Goal: Information Seeking & Learning: Check status

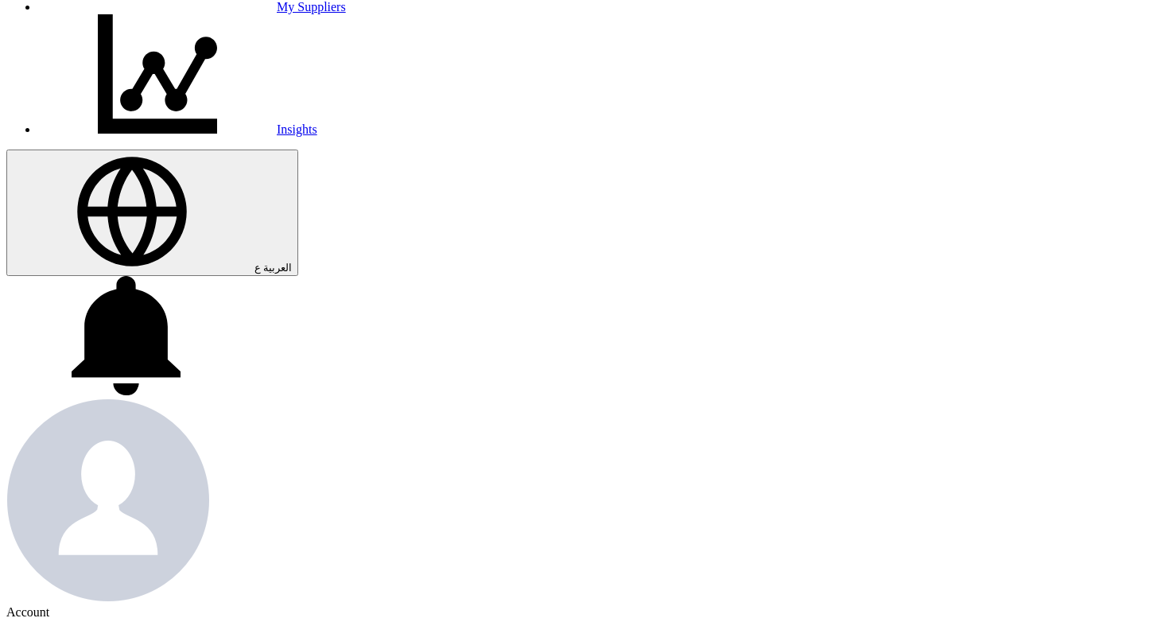
scroll to position [460, 0]
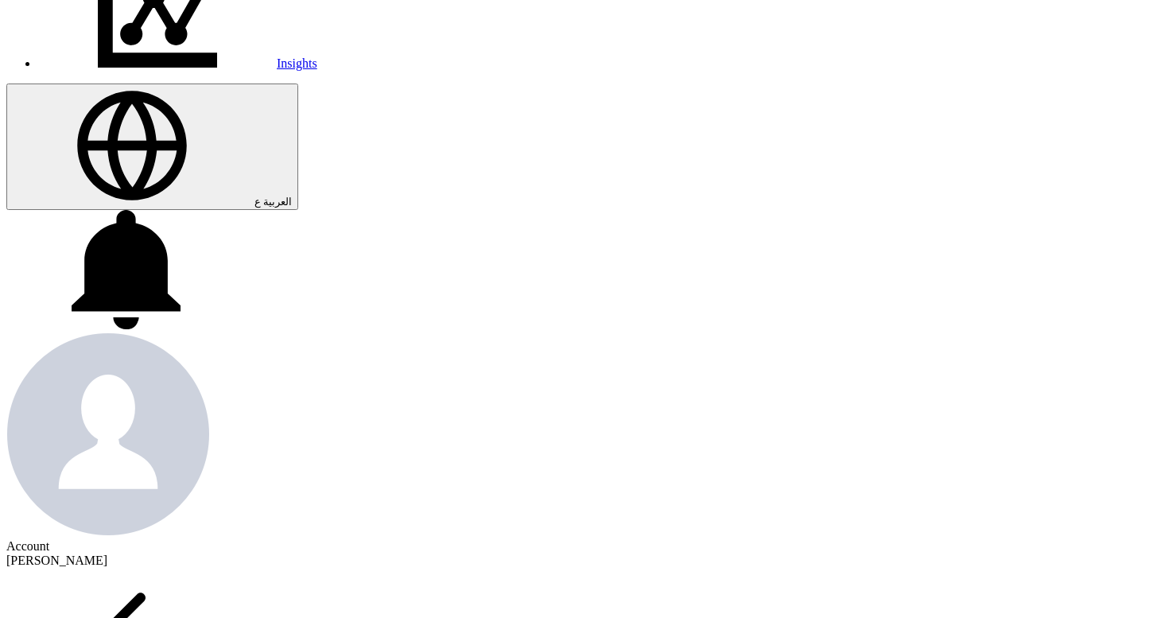
drag, startPoint x: 161, startPoint y: 253, endPoint x: 268, endPoint y: 253, distance: 106.5
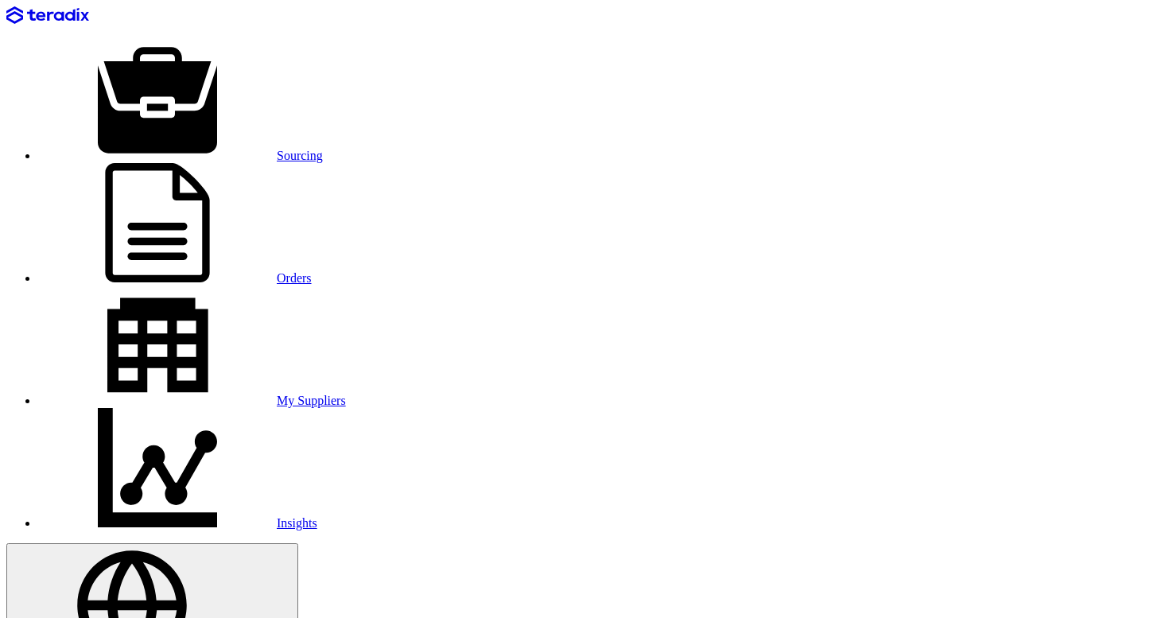
scroll to position [5, 0]
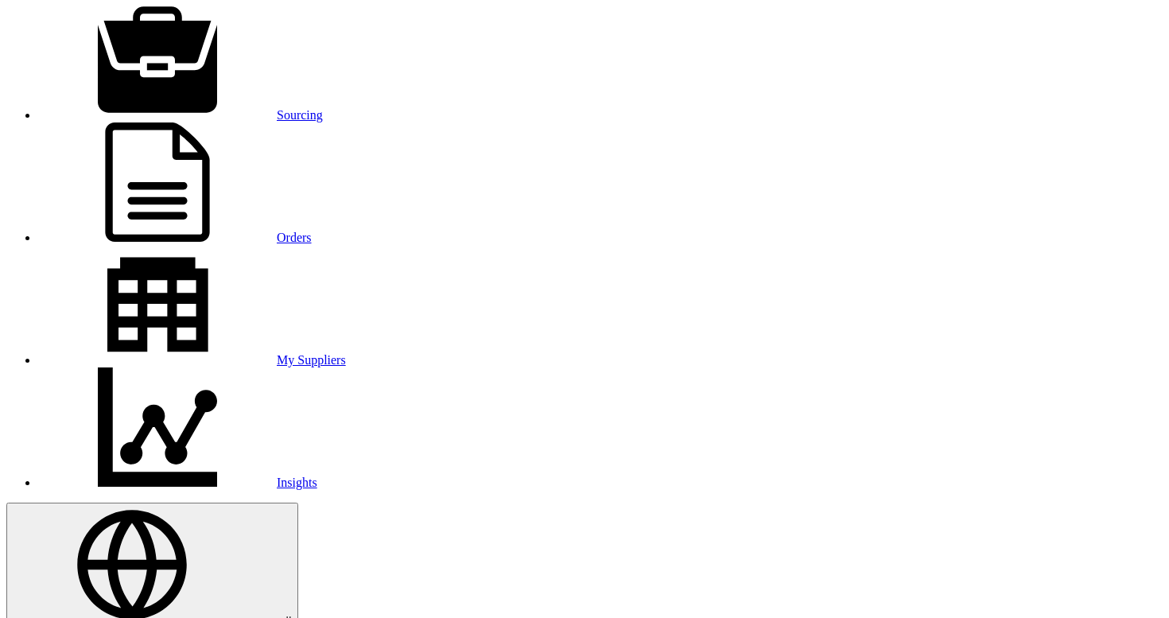
scroll to position [41, 0]
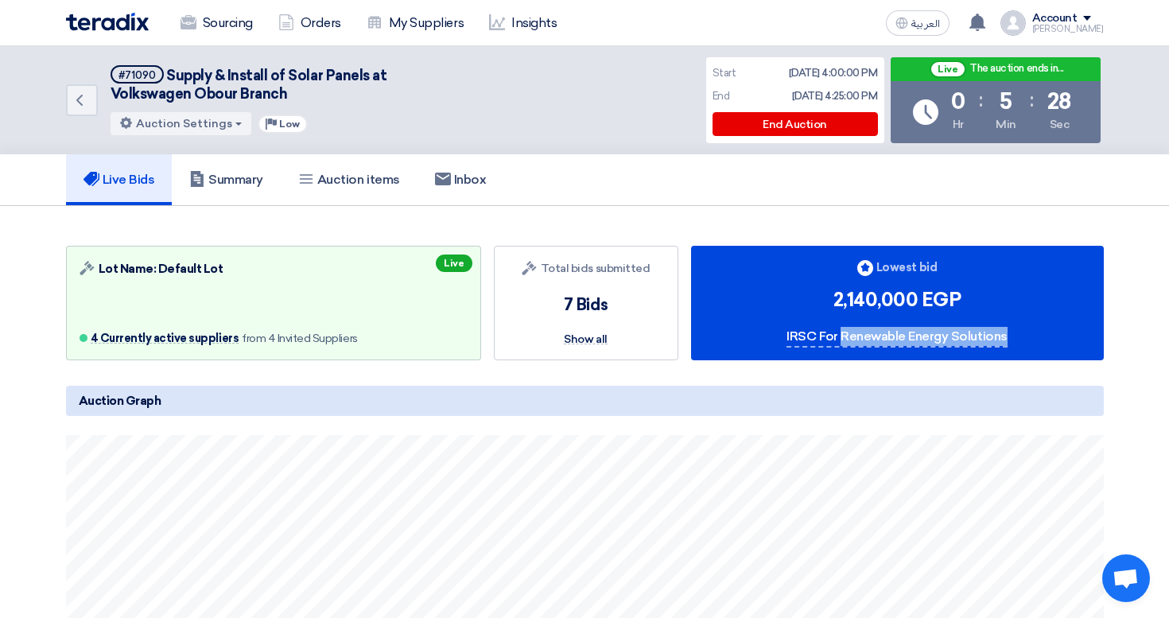
drag, startPoint x: 782, startPoint y: 334, endPoint x: 959, endPoint y: 334, distance: 176.5
click at [959, 334] on div "Bids submitted Lowest bid 2,140,000 EGP IRSC For Renewable Energy Solutions" at bounding box center [897, 303] width 413 height 114
click at [235, 189] on link "Summary" at bounding box center [226, 179] width 109 height 51
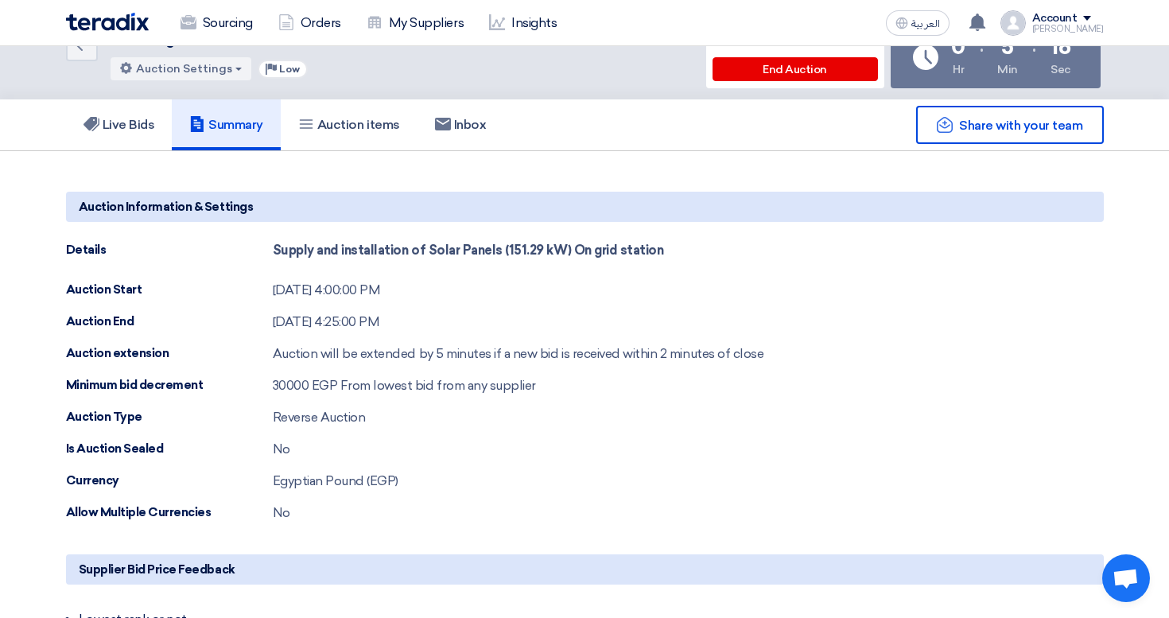
scroll to position [60, 0]
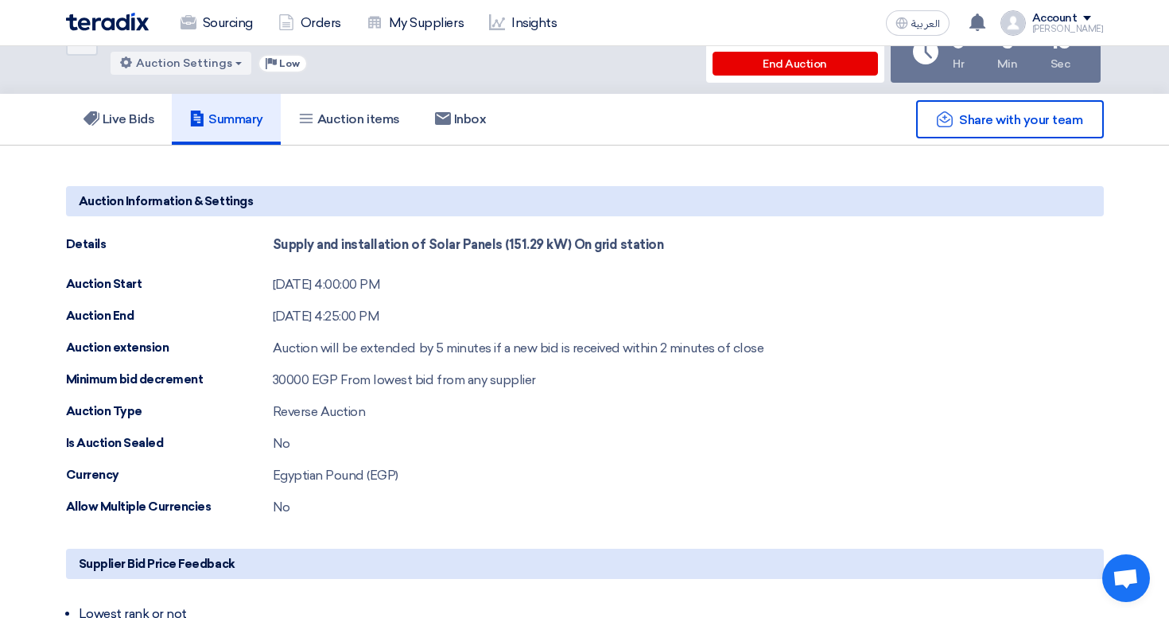
drag, startPoint x: 404, startPoint y: 385, endPoint x: 532, endPoint y: 385, distance: 128.0
click at [532, 385] on span "From lowest bid from any supplier" at bounding box center [438, 379] width 196 height 15
drag, startPoint x: 440, startPoint y: 378, endPoint x: 592, endPoint y: 379, distance: 152.7
click at [592, 379] on div "Minimum bid decrement 30000 EGP From lowest bid from any supplier" at bounding box center [585, 379] width 1038 height 19
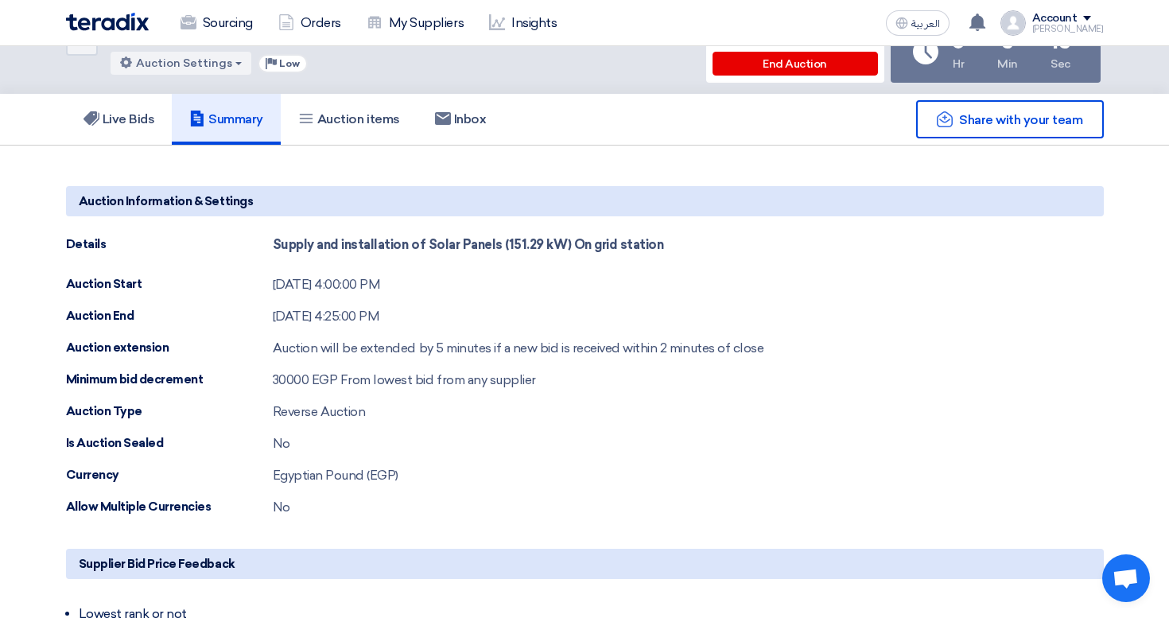
click at [592, 380] on div "Minimum bid decrement 30000 EGP From lowest bid from any supplier" at bounding box center [585, 379] width 1038 height 19
click at [130, 118] on h5 "Live Bids" at bounding box center [119, 119] width 72 height 16
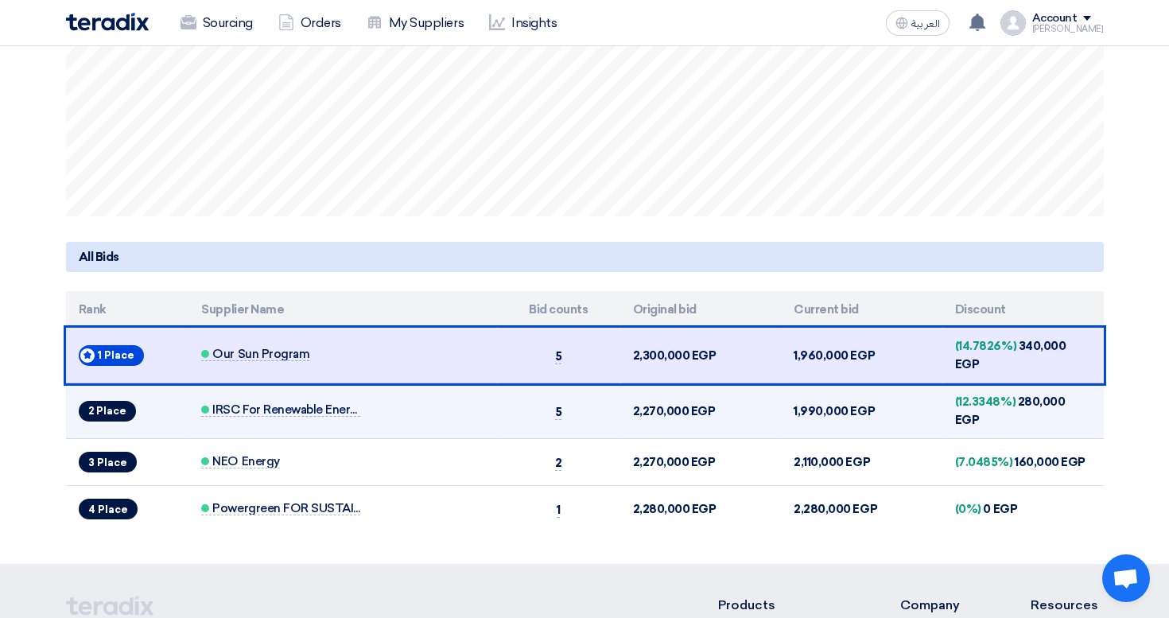
scroll to position [540, 0]
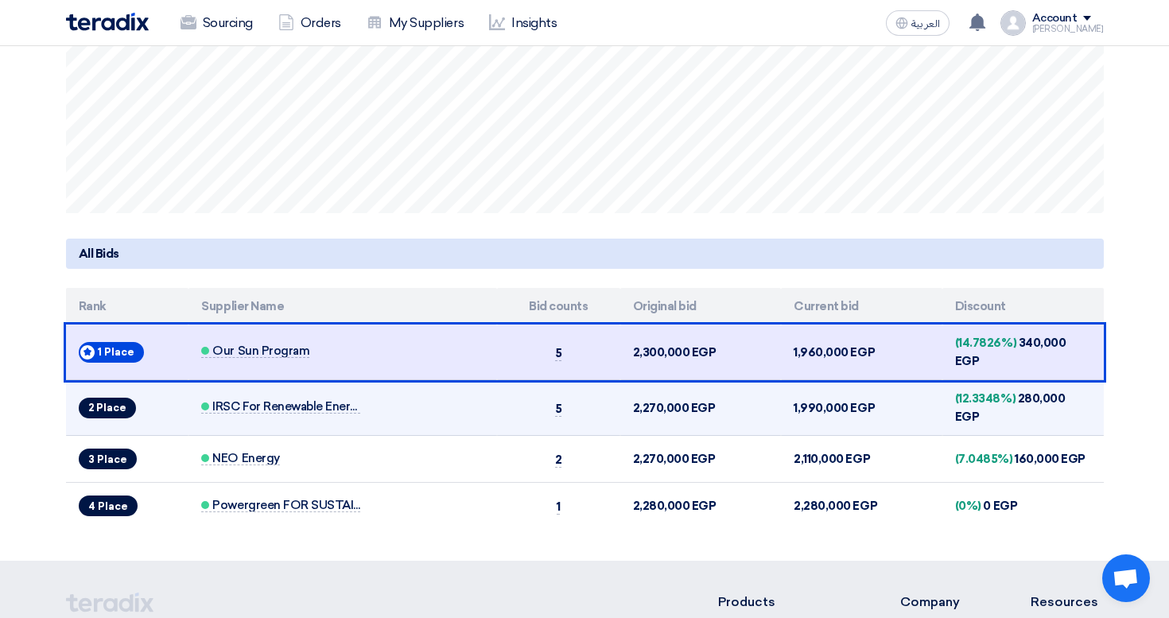
drag, startPoint x: 801, startPoint y: 390, endPoint x: 840, endPoint y: 390, distance: 38.2
click at [840, 390] on td "1,990,000 EGP" at bounding box center [861, 408] width 161 height 56
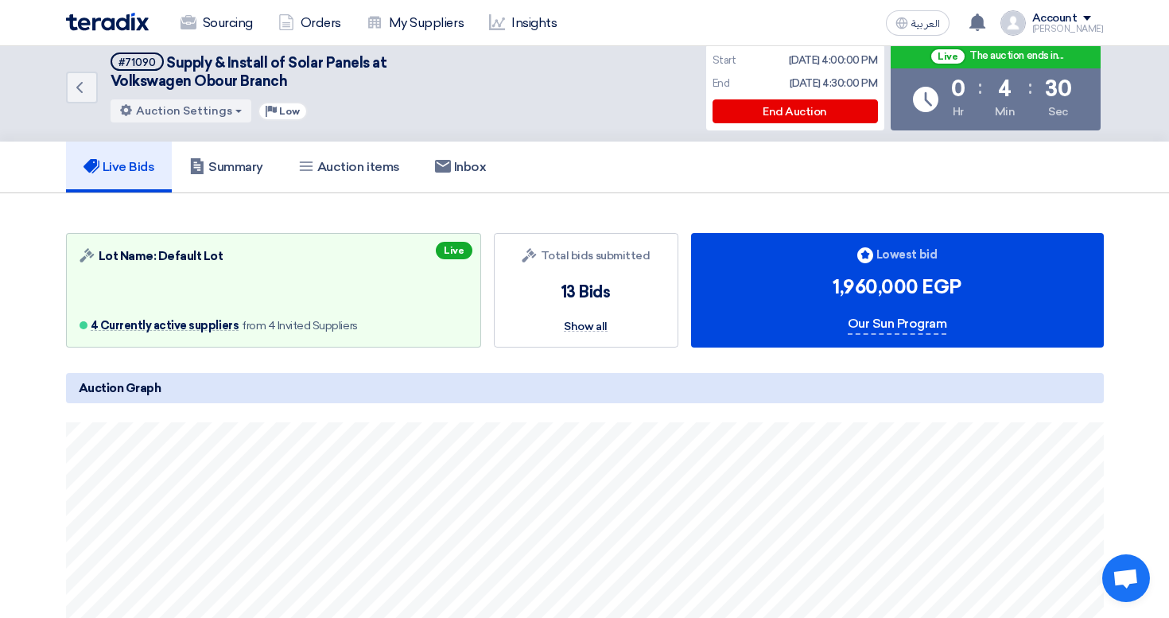
scroll to position [0, 0]
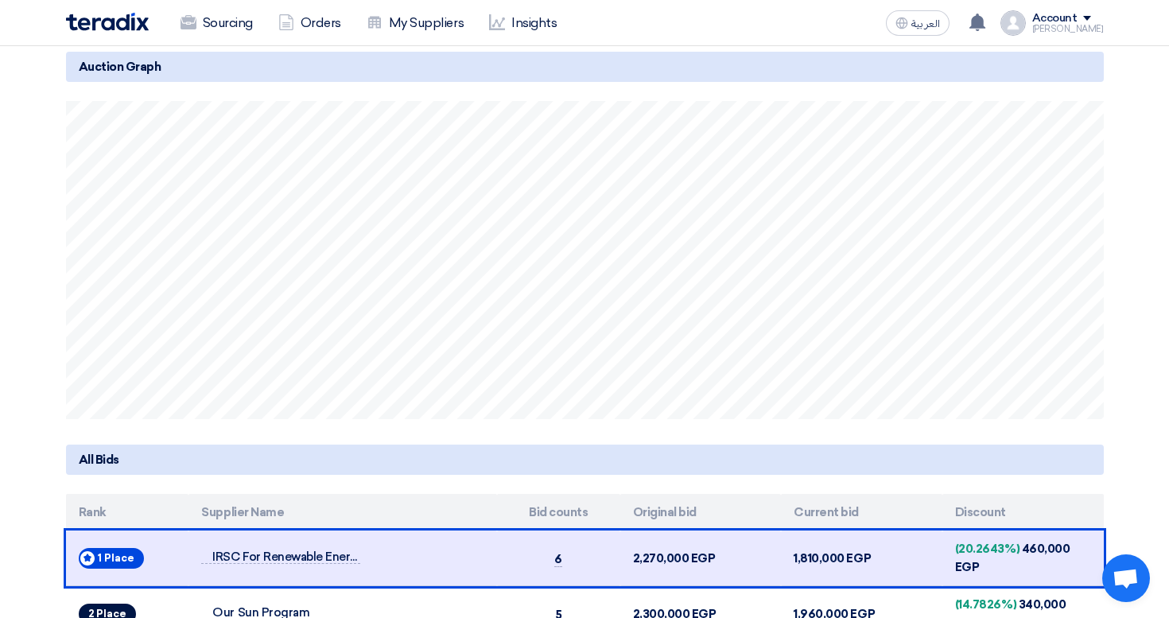
scroll to position [668, 0]
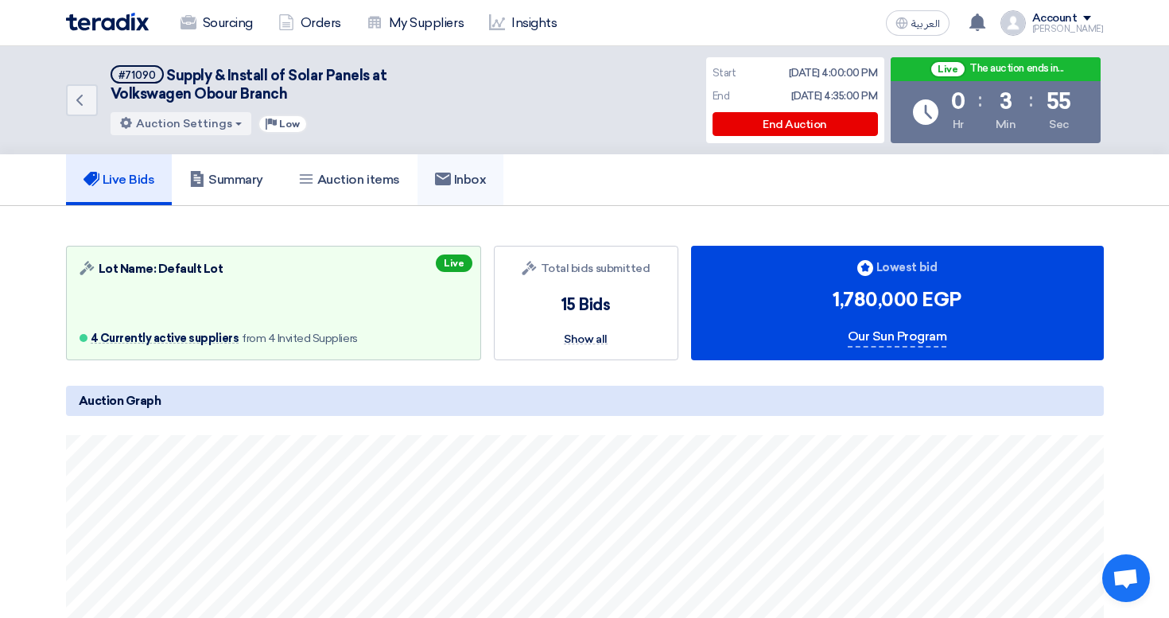
click at [450, 185] on h5 "Inbox" at bounding box center [461, 180] width 52 height 16
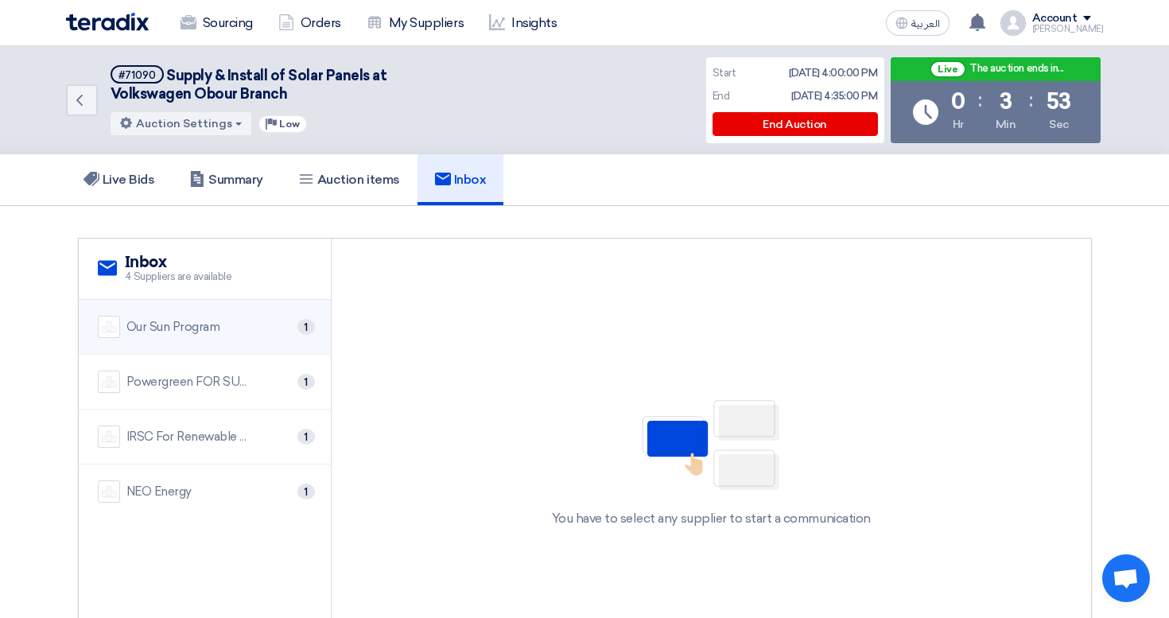
click at [262, 347] on li "Our Sun Program 1" at bounding box center [205, 327] width 252 height 55
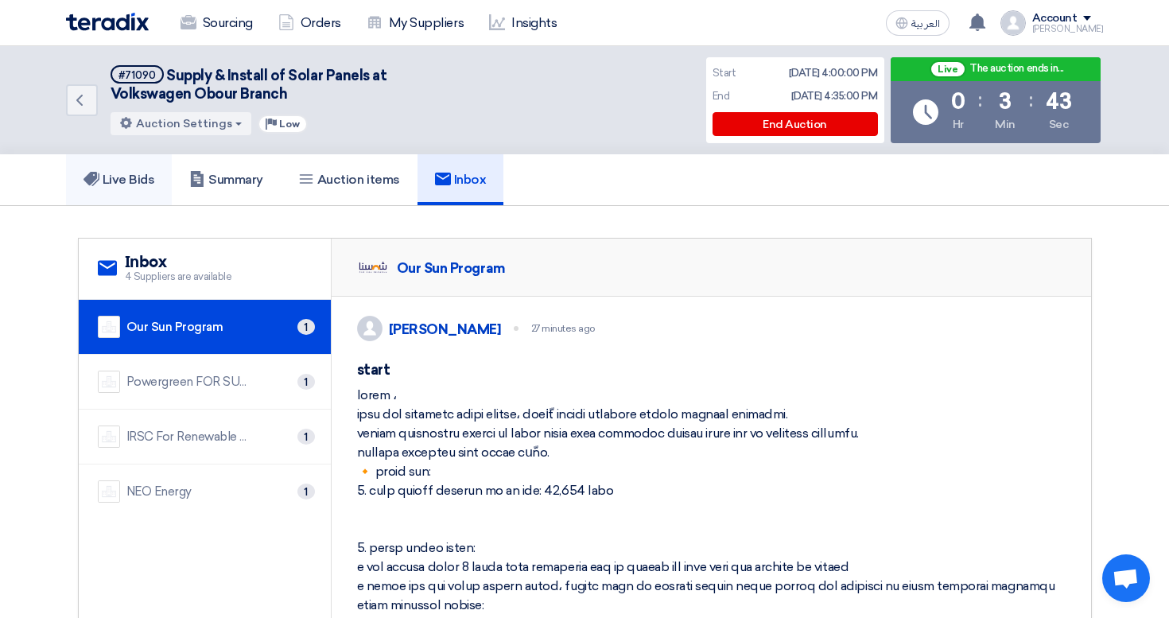
click at [133, 197] on link "Live Bids" at bounding box center [119, 179] width 107 height 51
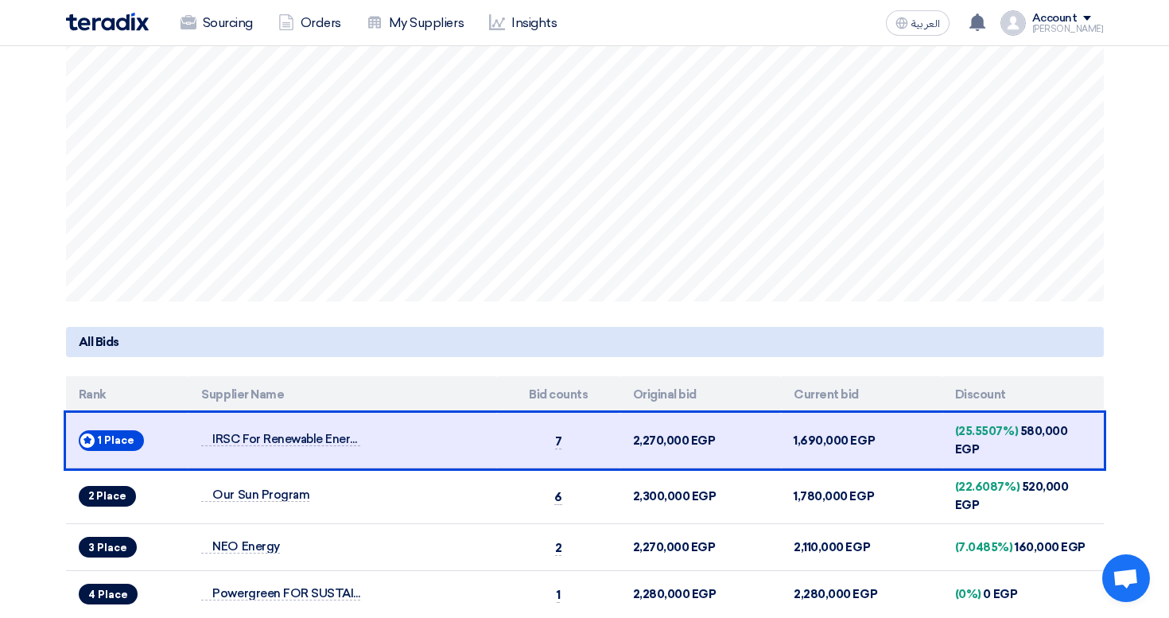
scroll to position [456, 0]
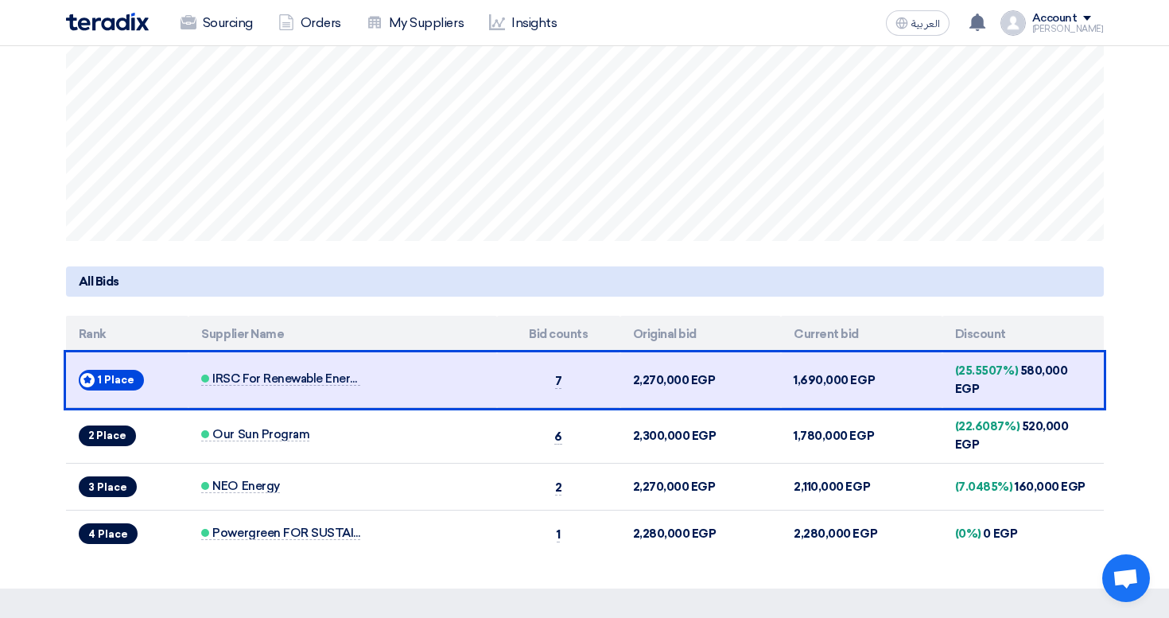
scroll to position [513, 0]
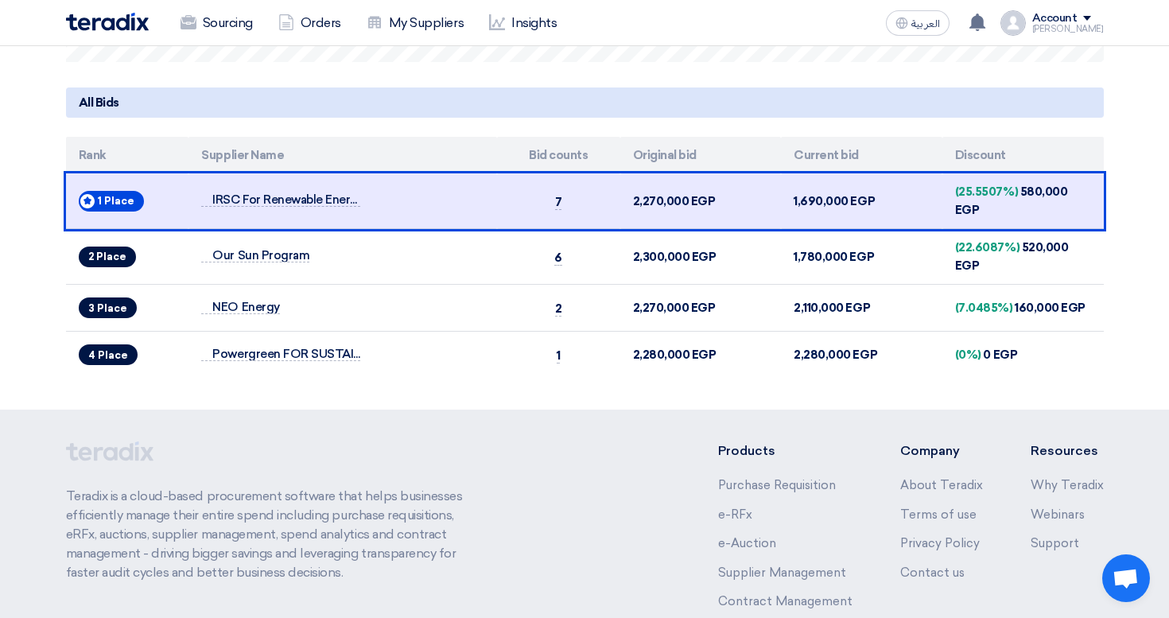
scroll to position [693, 0]
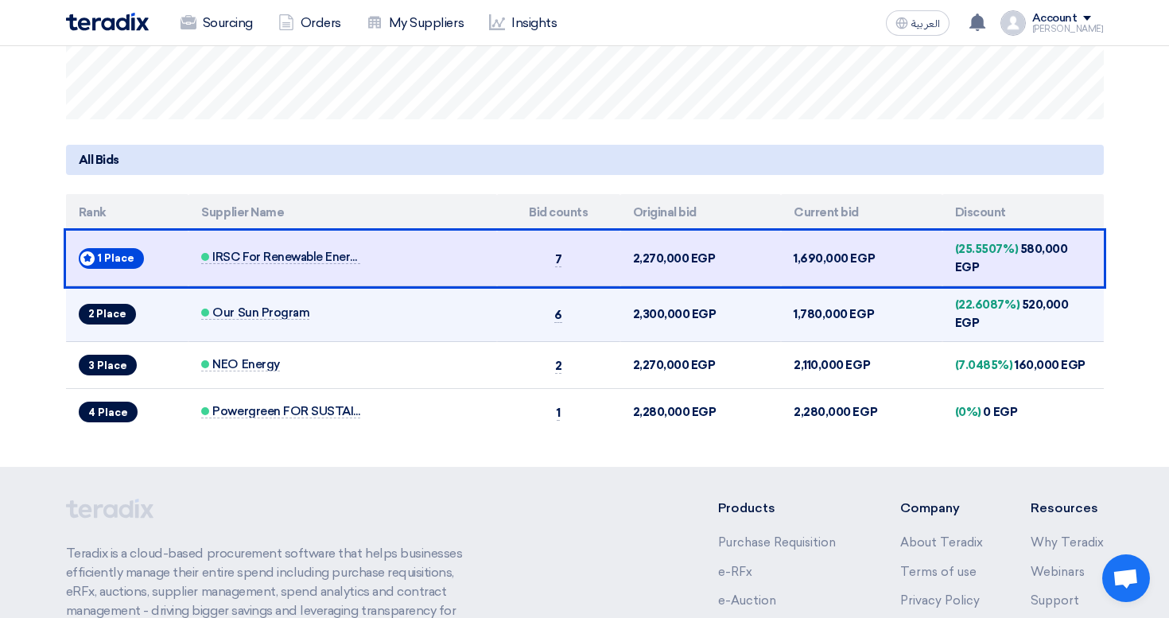
scroll to position [627, 0]
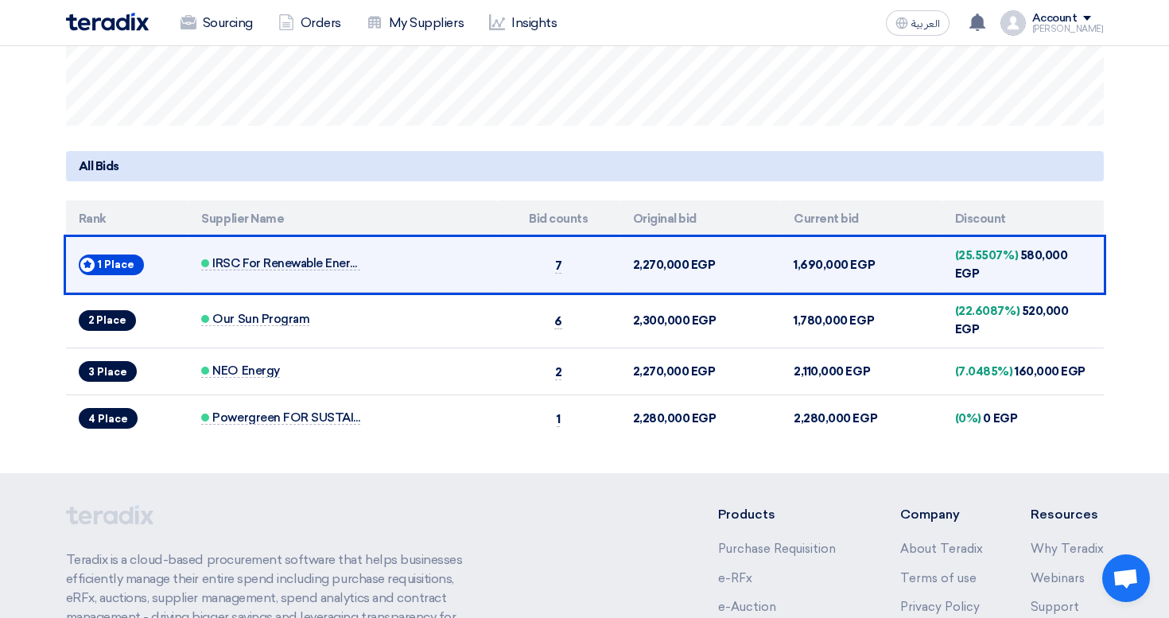
drag, startPoint x: 1027, startPoint y: 261, endPoint x: 1085, endPoint y: 261, distance: 58.0
click at [1085, 261] on td "(25.5507%) 580,000 EGP" at bounding box center [1022, 265] width 161 height 56
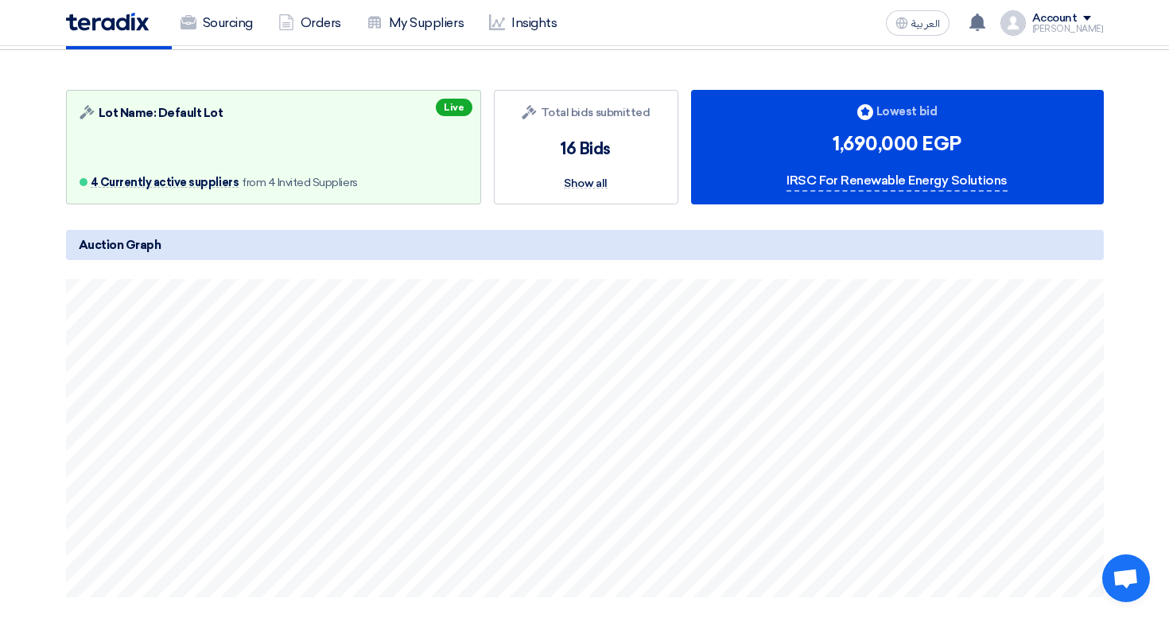
scroll to position [0, 0]
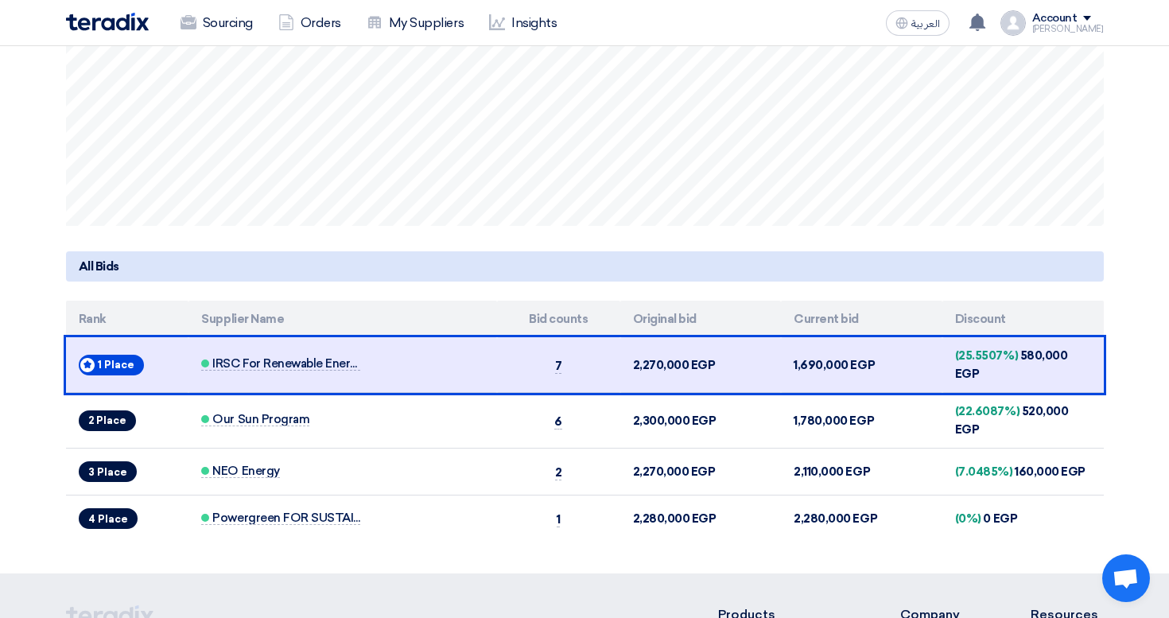
click at [898, 316] on th "Current bid" at bounding box center [861, 319] width 161 height 37
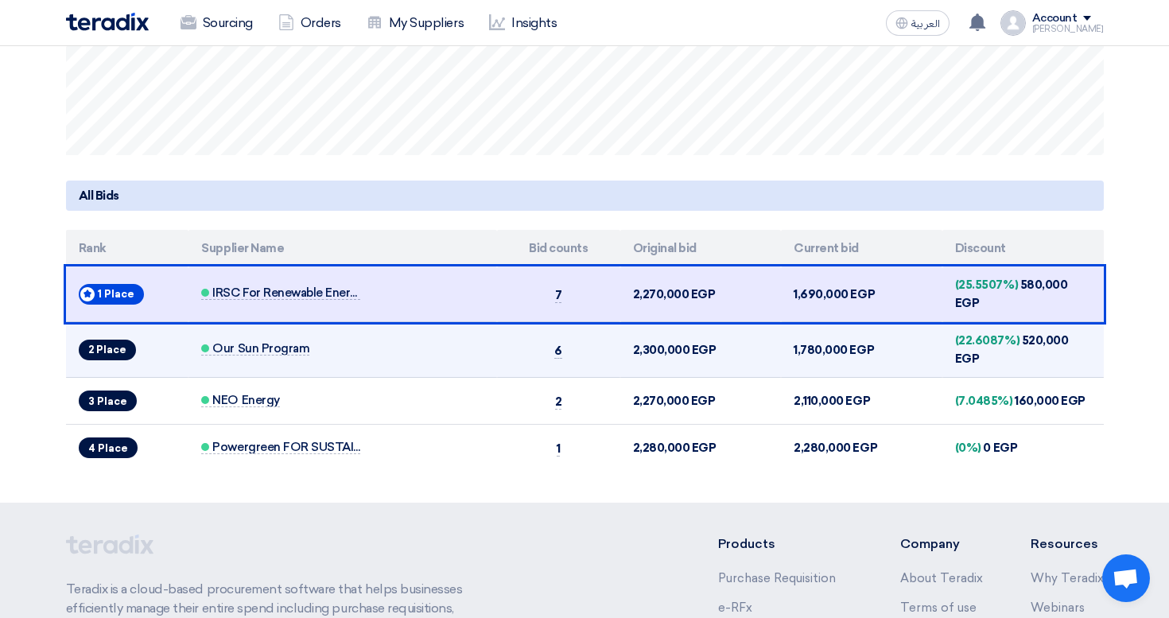
scroll to position [594, 0]
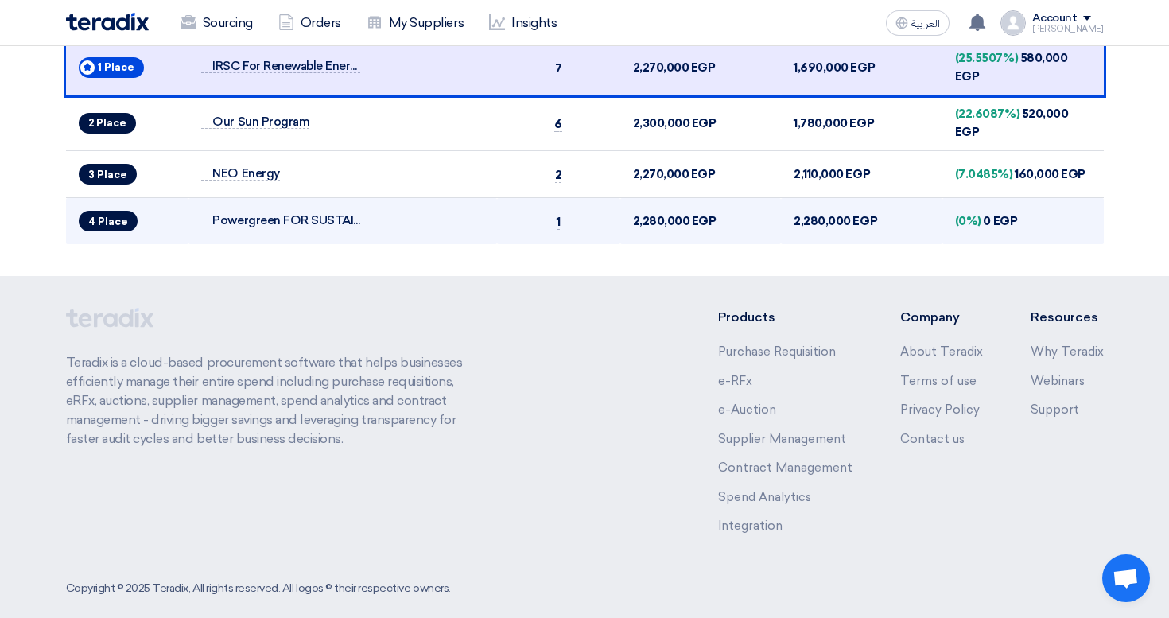
scroll to position [570, 0]
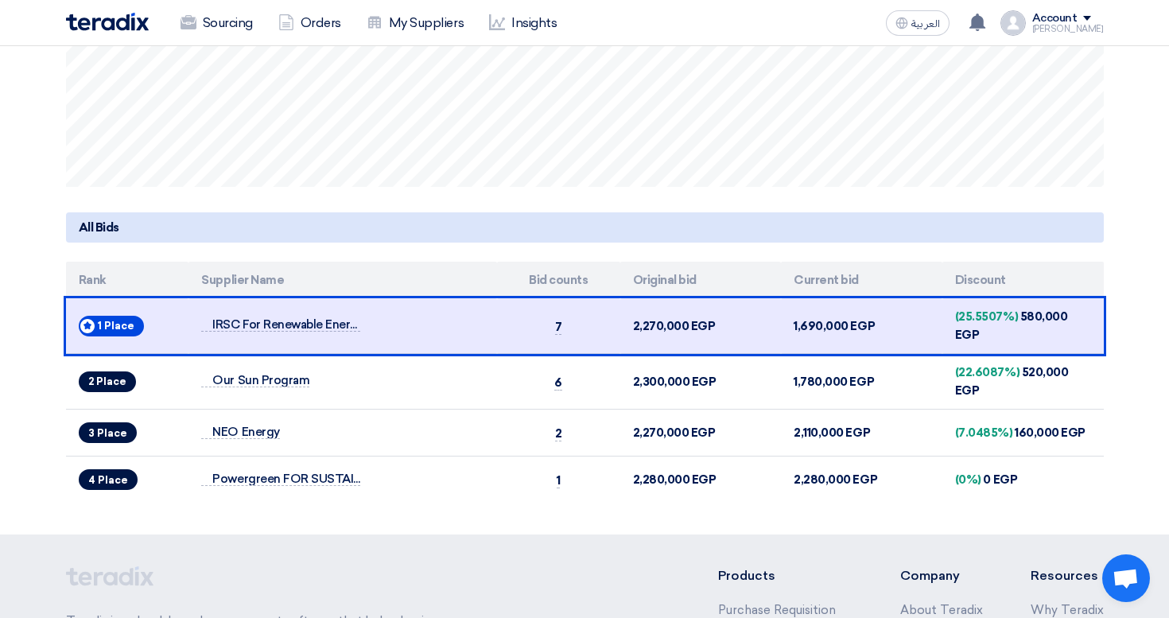
scroll to position [685, 0]
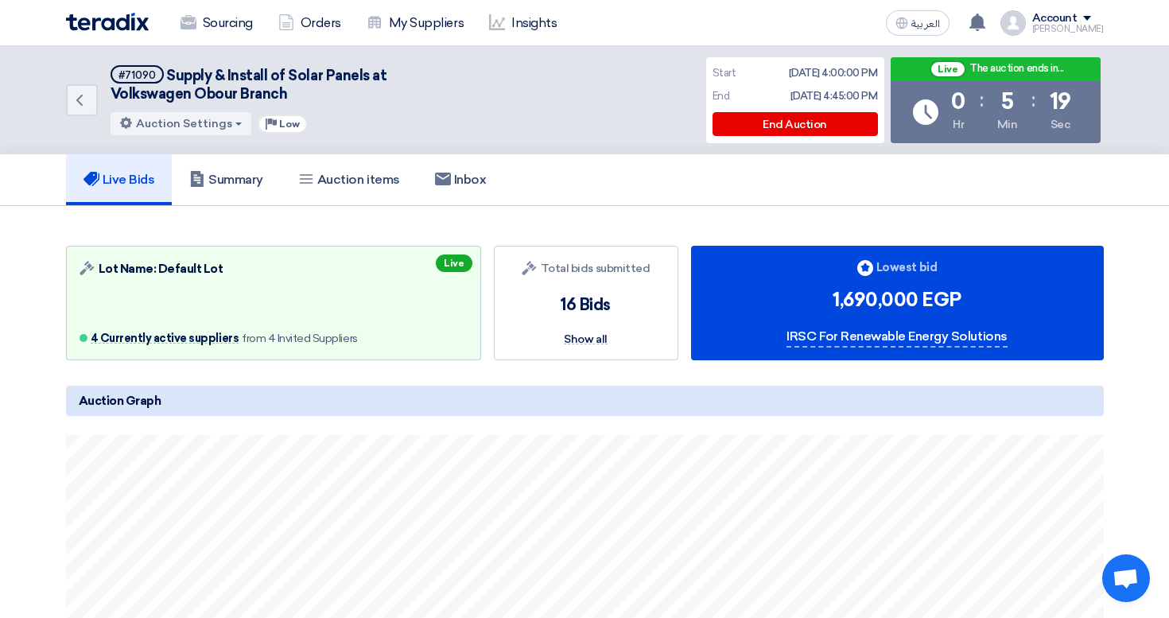
scroll to position [749, 0]
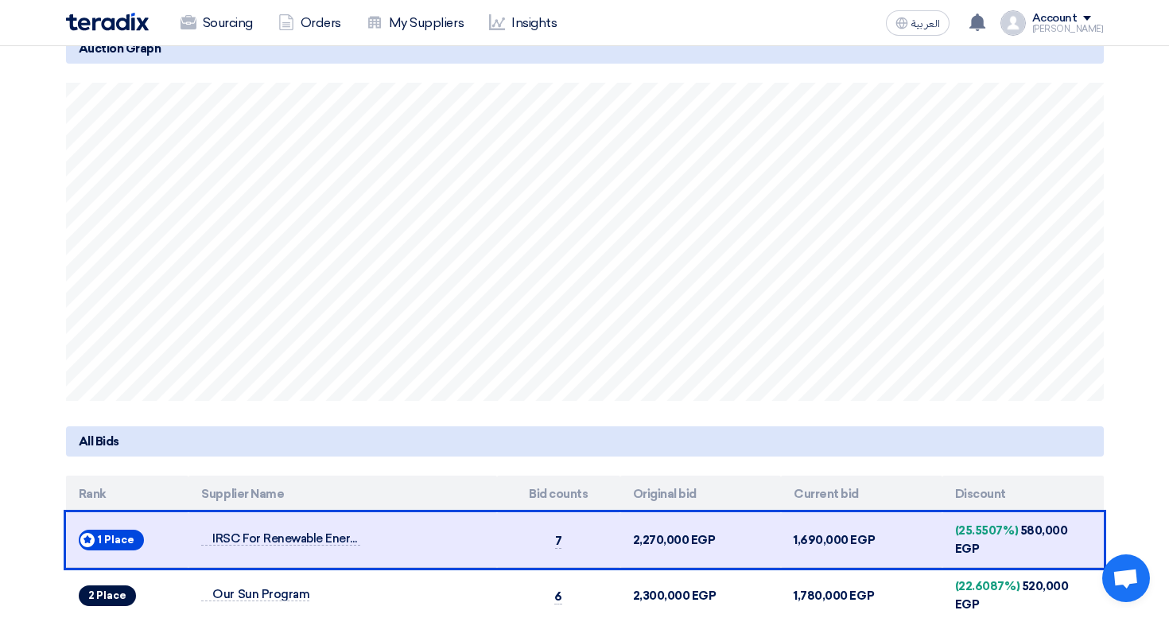
scroll to position [574, 0]
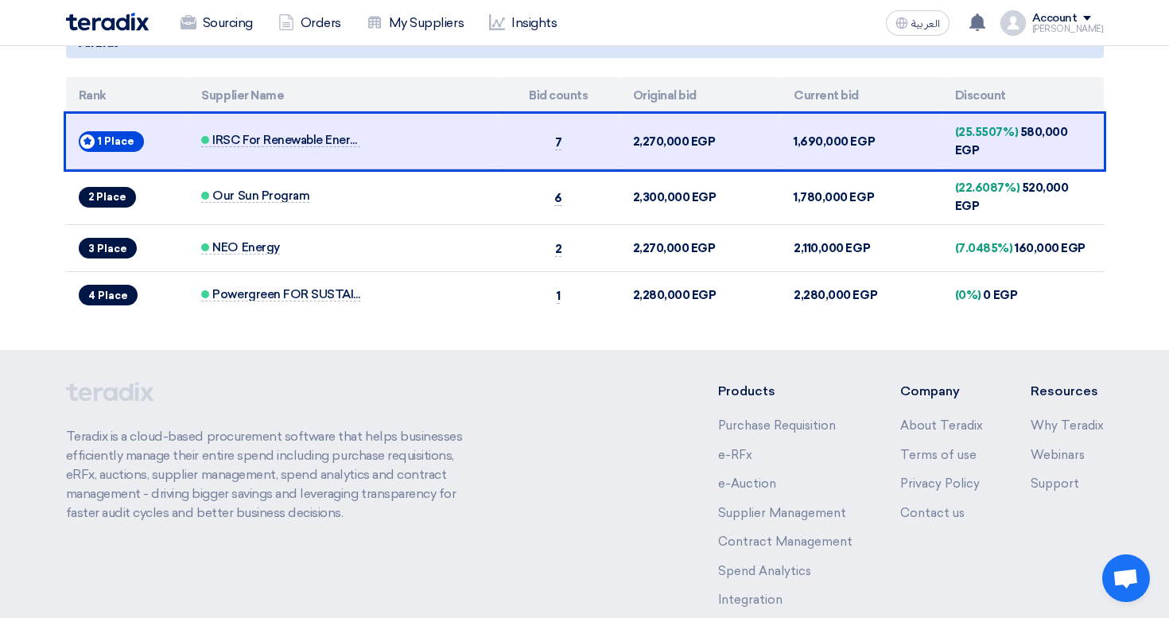
scroll to position [753, 0]
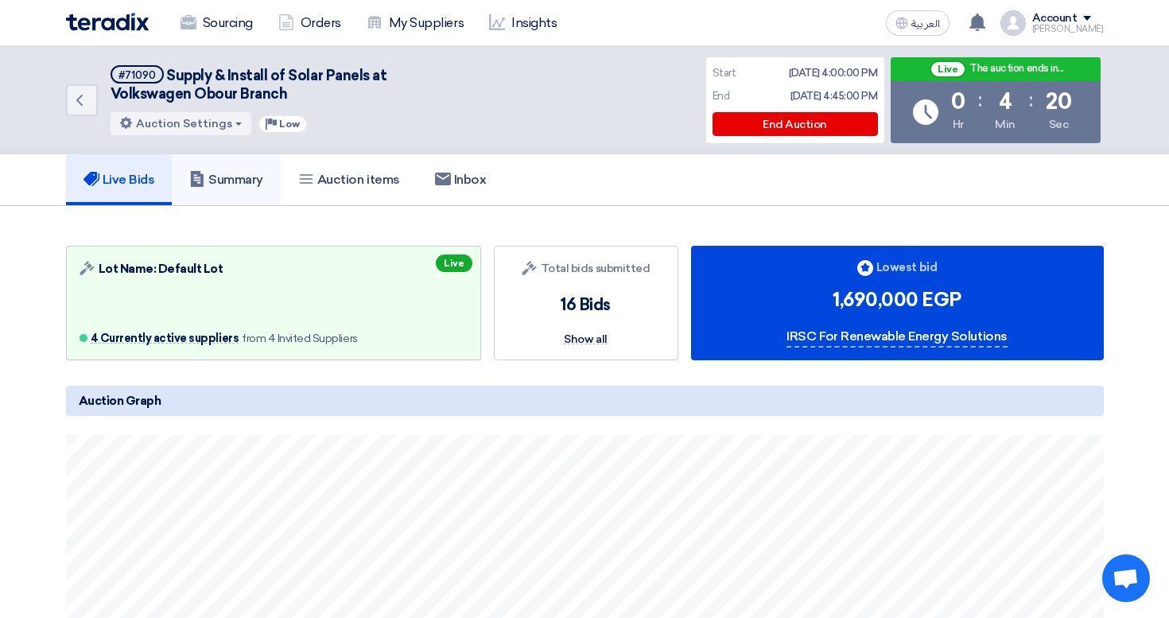
click at [237, 185] on h5 "Summary" at bounding box center [226, 180] width 74 height 16
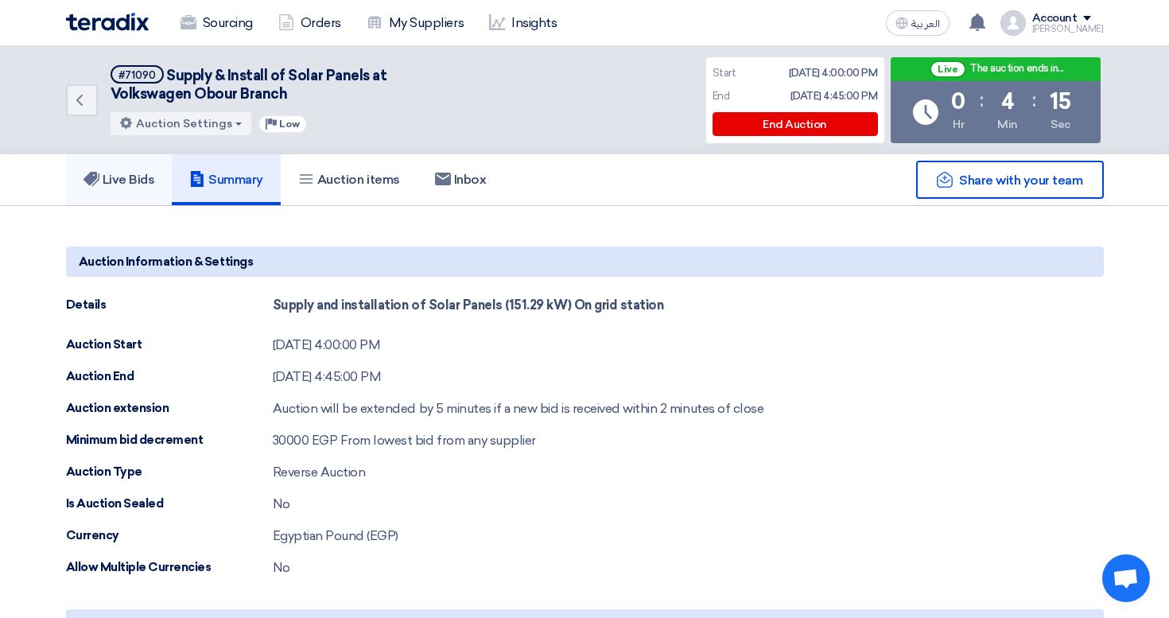
click at [135, 173] on h5 "Live Bids" at bounding box center [119, 180] width 72 height 16
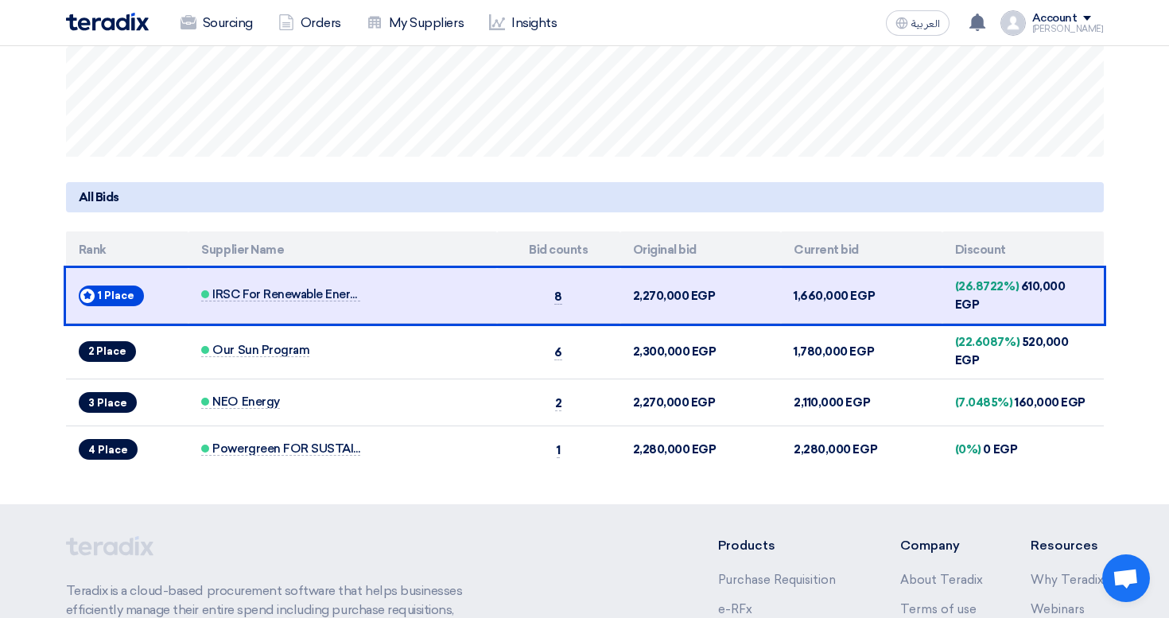
scroll to position [592, 0]
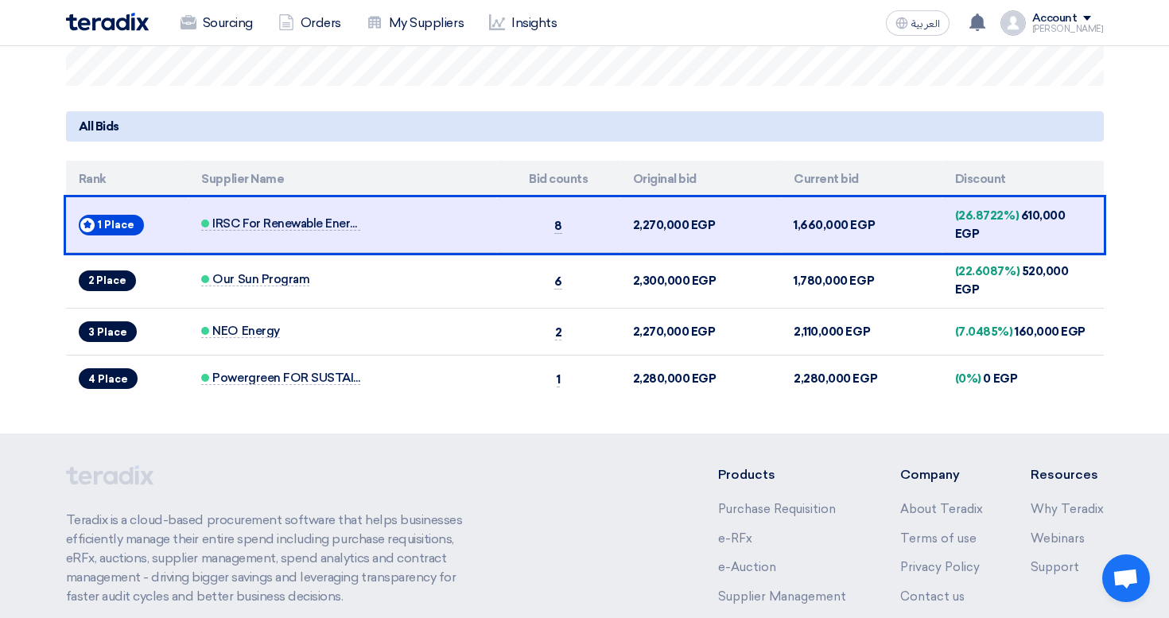
scroll to position [725, 0]
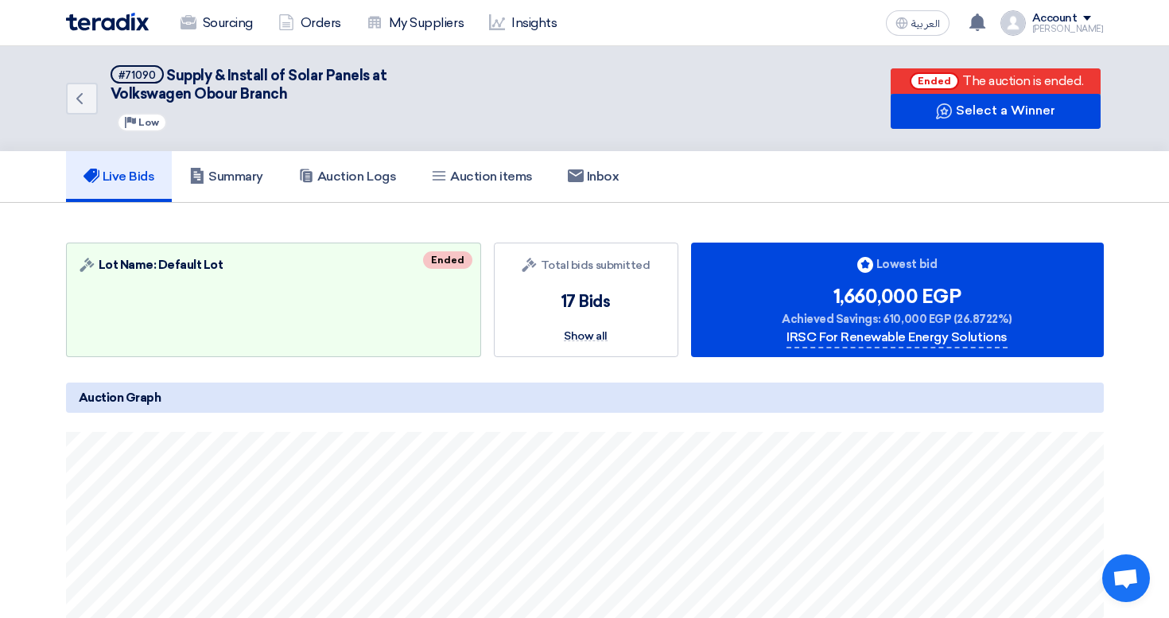
drag, startPoint x: 891, startPoint y: 316, endPoint x: 988, endPoint y: 316, distance: 97.0
click at [988, 316] on span "Achieved Savings: 610,000 EGP (26.8722%)" at bounding box center [897, 319] width 231 height 17
click at [244, 29] on link "Sourcing" at bounding box center [217, 23] width 98 height 35
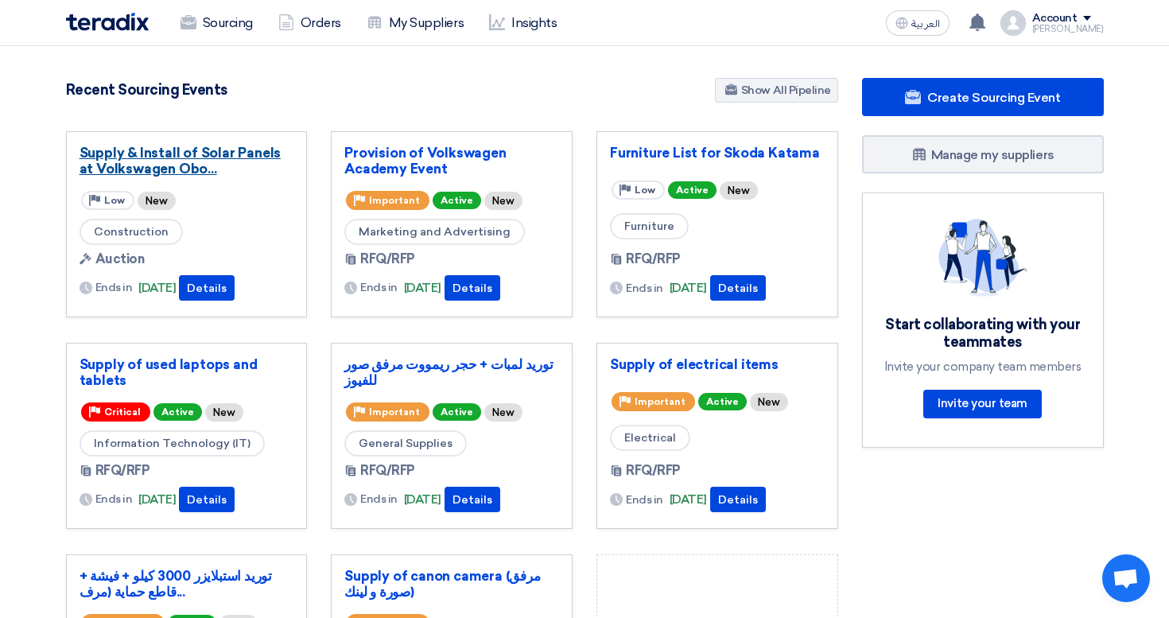
click at [232, 154] on link "Supply & Install of Solar Panels at Volkswagen Obo..." at bounding box center [187, 161] width 215 height 32
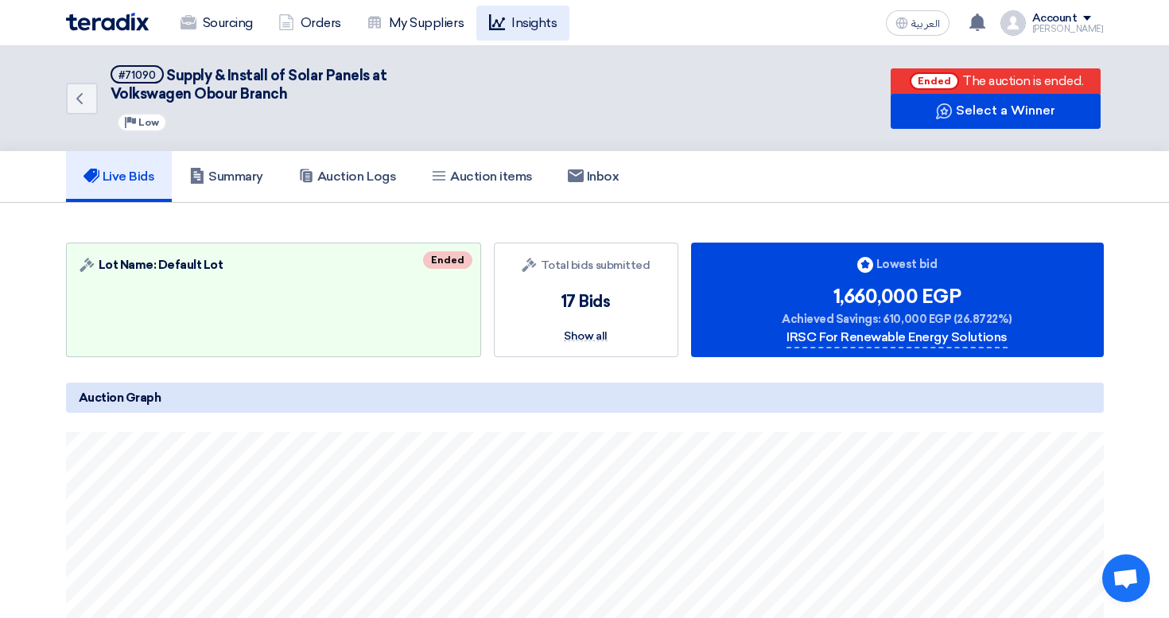
click at [523, 34] on link "Insights" at bounding box center [522, 23] width 93 height 35
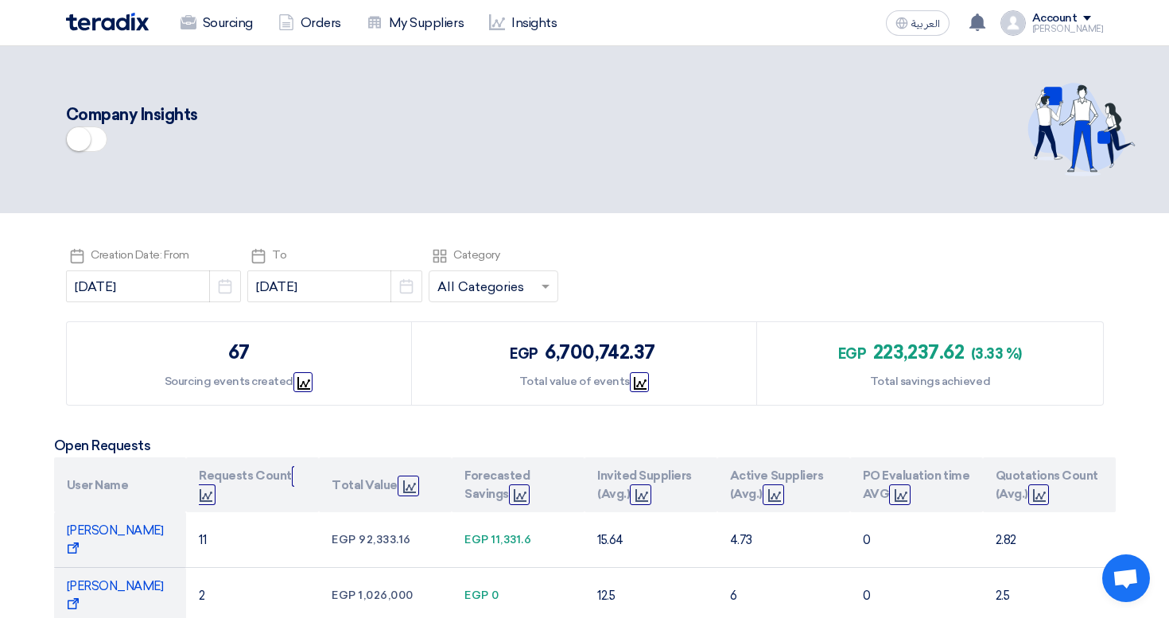
drag, startPoint x: 859, startPoint y: 355, endPoint x: 936, endPoint y: 355, distance: 76.3
click at [931, 355] on div "egp 223,237.62 (3.33 %)" at bounding box center [930, 352] width 184 height 29
click at [936, 355] on span "223,237.62" at bounding box center [918, 351] width 91 height 23
drag, startPoint x: 845, startPoint y: 355, endPoint x: 956, endPoint y: 355, distance: 111.3
click at [956, 355] on div "egp 223,237.62 (3.33 %)" at bounding box center [930, 352] width 184 height 29
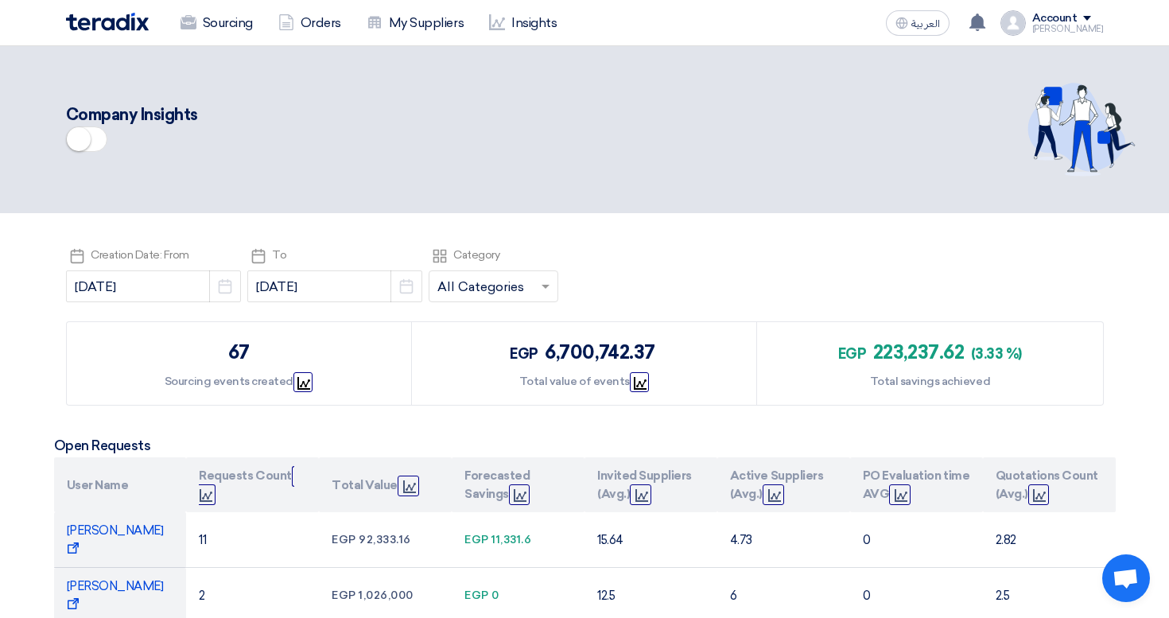
click at [956, 355] on span "223,237.62" at bounding box center [918, 351] width 91 height 23
drag, startPoint x: 870, startPoint y: 352, endPoint x: 955, endPoint y: 352, distance: 85.1
click at [952, 352] on div "egp 223,237.62 (3.33 %)" at bounding box center [930, 352] width 184 height 29
click at [955, 352] on span "223,237.62" at bounding box center [918, 351] width 91 height 23
drag, startPoint x: 894, startPoint y: 359, endPoint x: 986, endPoint y: 358, distance: 91.4
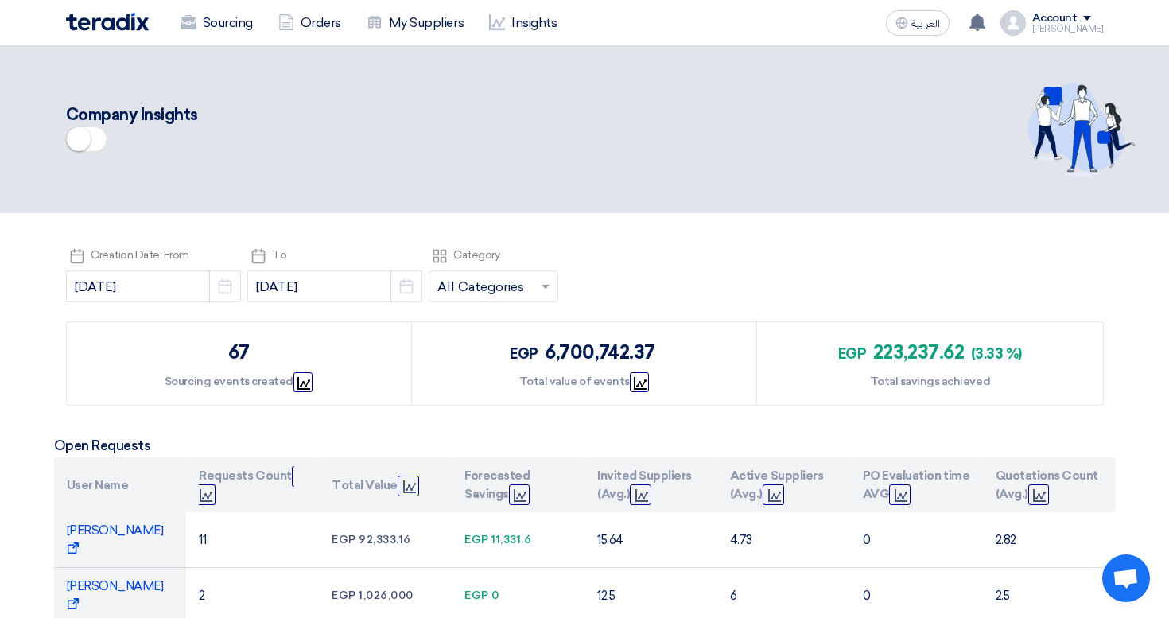
click at [985, 358] on div "egp 223,237.62 (3.33 %)" at bounding box center [930, 352] width 184 height 29
click at [986, 358] on span "(3.33 %)" at bounding box center [996, 353] width 51 height 17
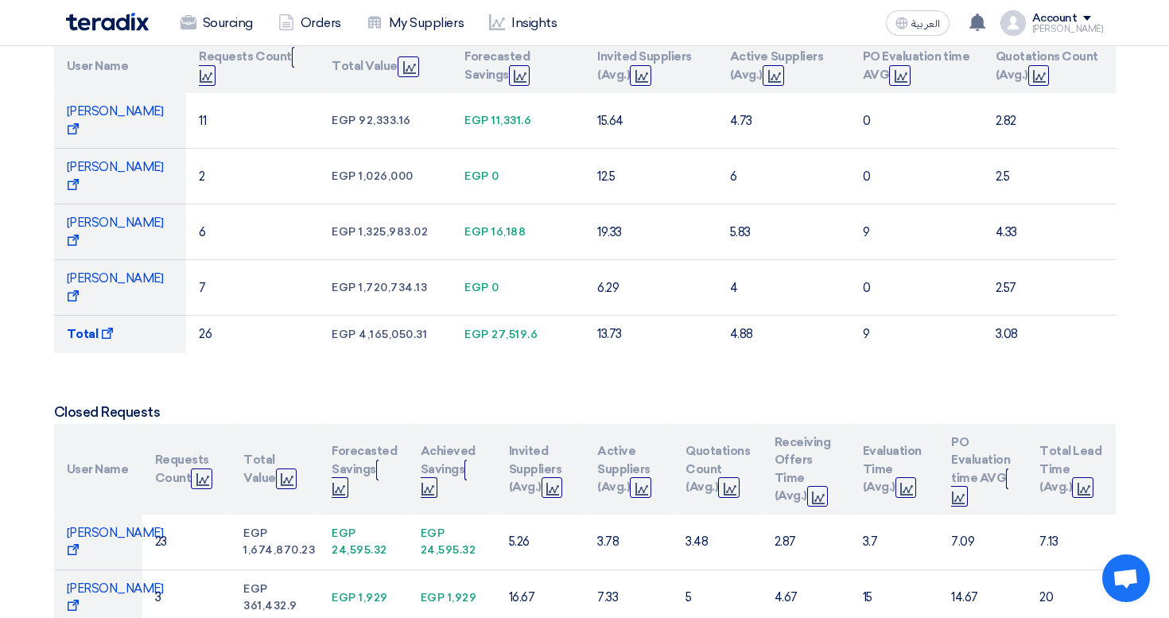
scroll to position [246, 0]
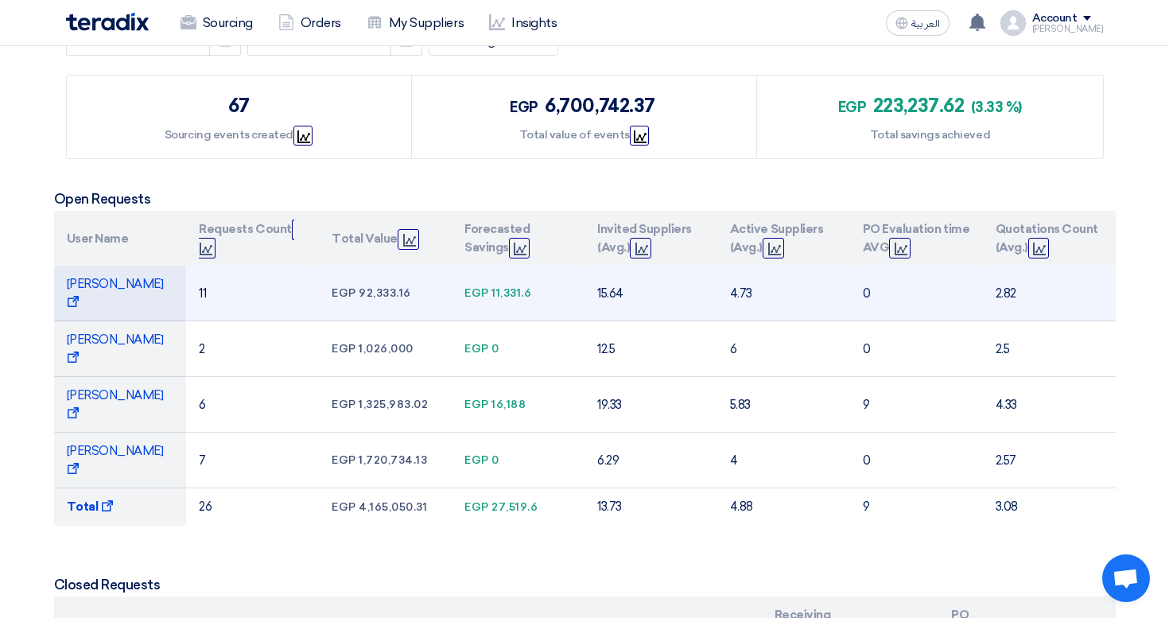
drag, startPoint x: 378, startPoint y: 286, endPoint x: 339, endPoint y: 286, distance: 39.8
click at [339, 286] on div "egp 92,333.16" at bounding box center [385, 293] width 107 height 17
click at [339, 286] on span "egp" at bounding box center [344, 293] width 25 height 14
drag, startPoint x: 522, startPoint y: 281, endPoint x: 462, endPoint y: 285, distance: 60.5
click at [462, 284] on td "egp 11,331.6" at bounding box center [518, 294] width 133 height 56
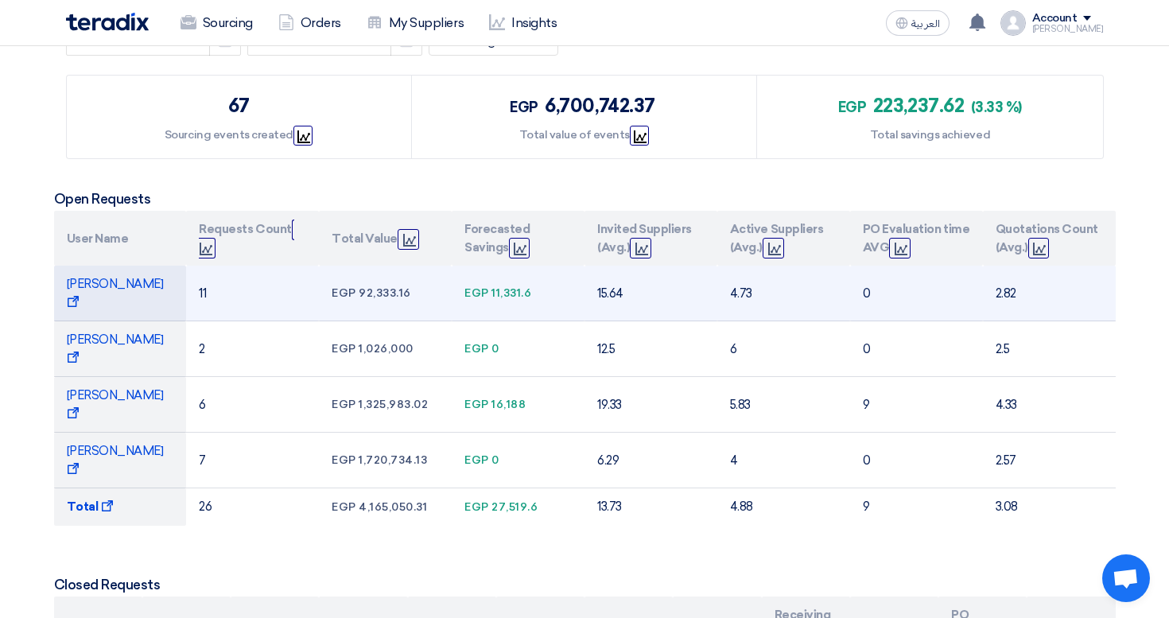
click at [462, 285] on td "egp 11,331.6" at bounding box center [518, 294] width 133 height 56
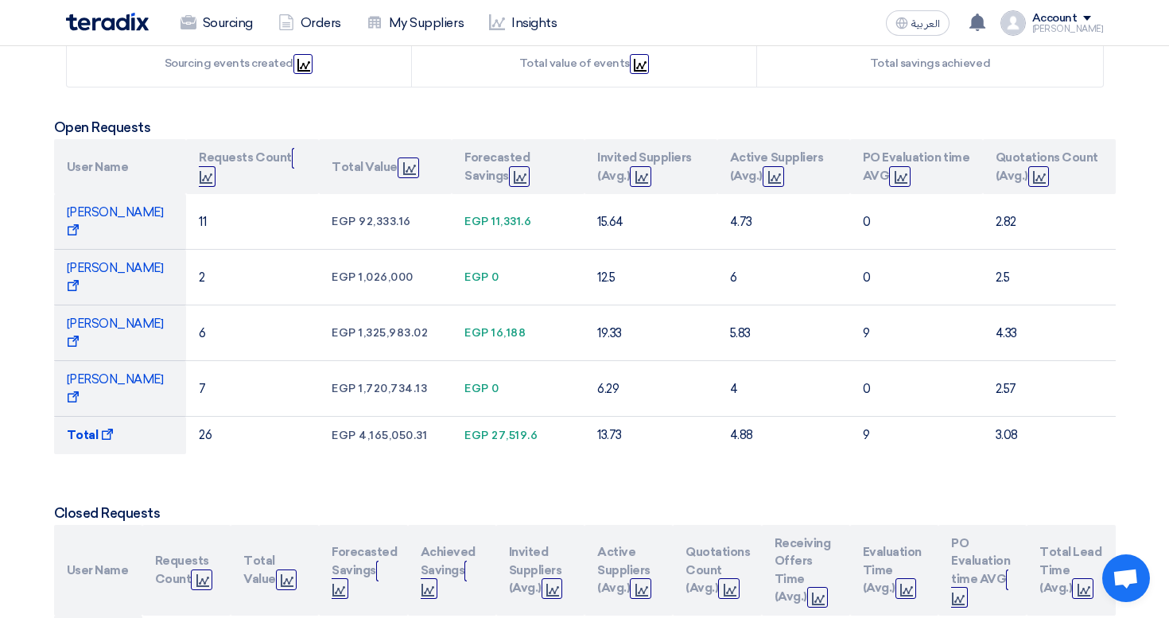
scroll to position [216, 0]
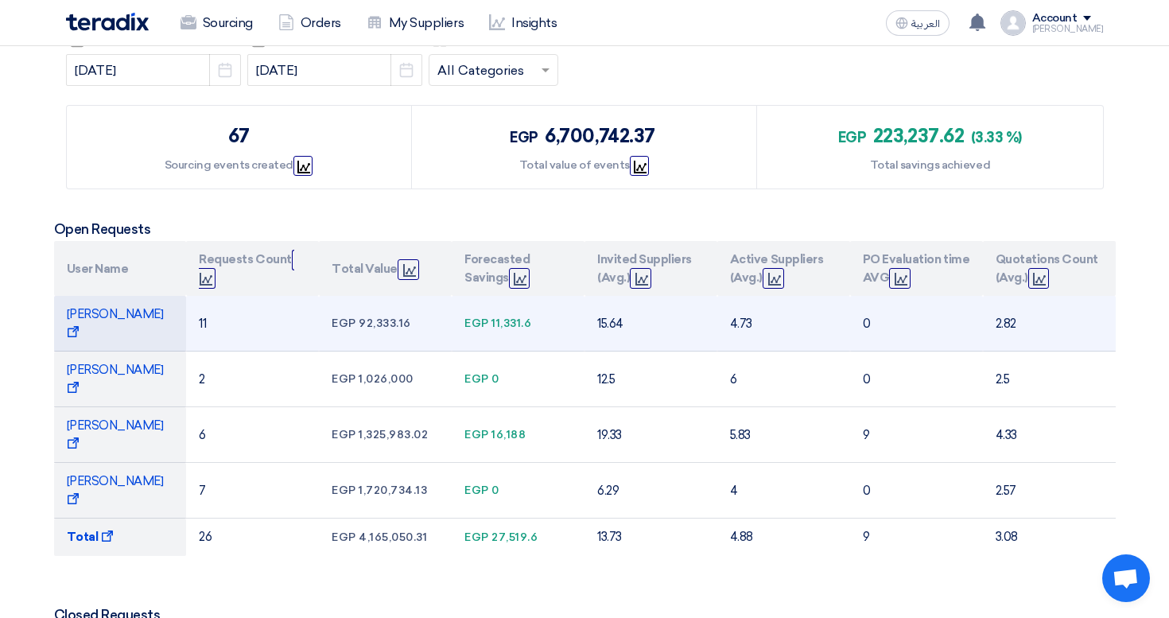
drag, startPoint x: 533, startPoint y: 320, endPoint x: 469, endPoint y: 320, distance: 64.4
click at [471, 320] on div "egp 11,331.6" at bounding box center [517, 323] width 107 height 17
click at [469, 320] on div "egp 11,331.6" at bounding box center [517, 323] width 107 height 17
click at [114, 314] on span "Fady Mahmoud Show Projects" at bounding box center [115, 323] width 97 height 33
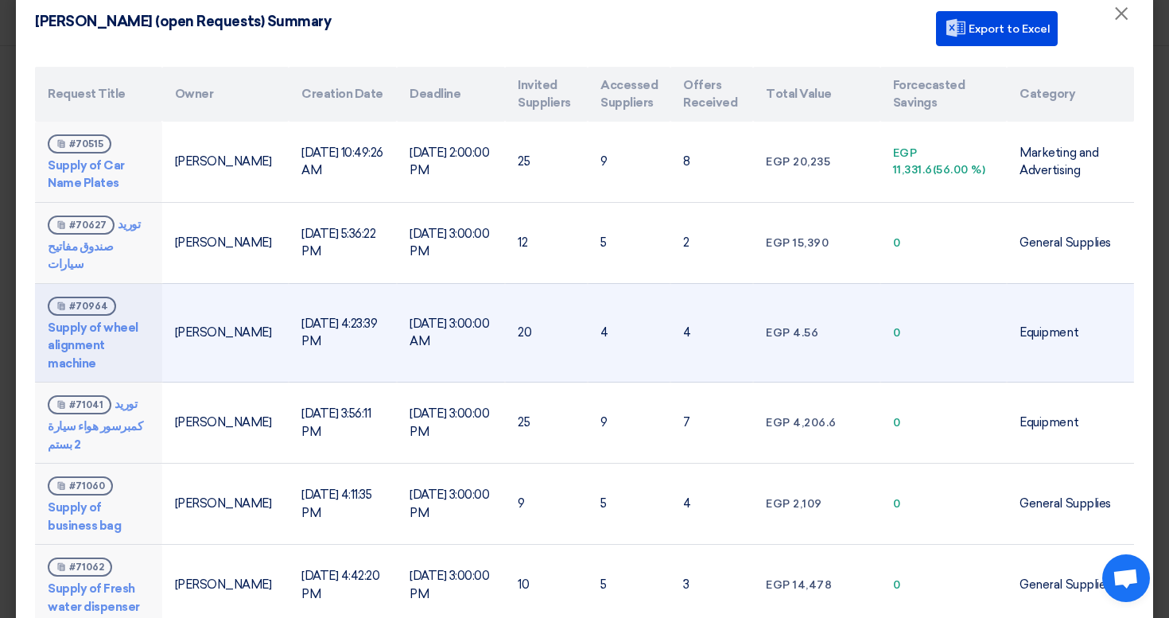
scroll to position [0, 0]
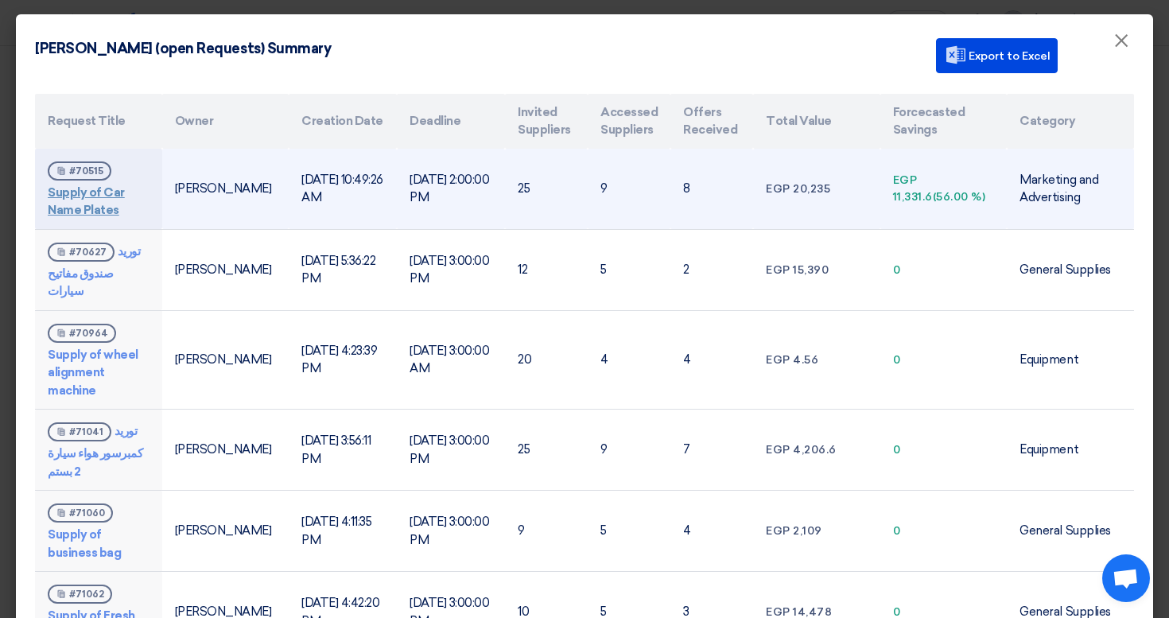
click at [103, 203] on link "Supply of Car Name Plates" at bounding box center [86, 201] width 77 height 33
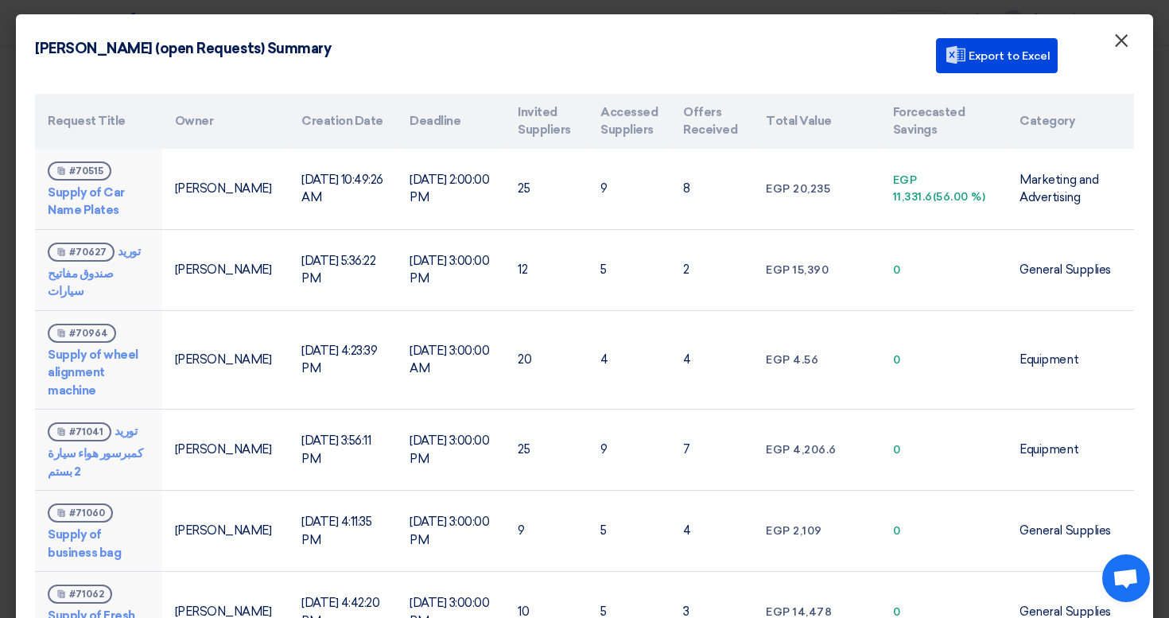
click at [1119, 46] on span "×" at bounding box center [1121, 45] width 16 height 32
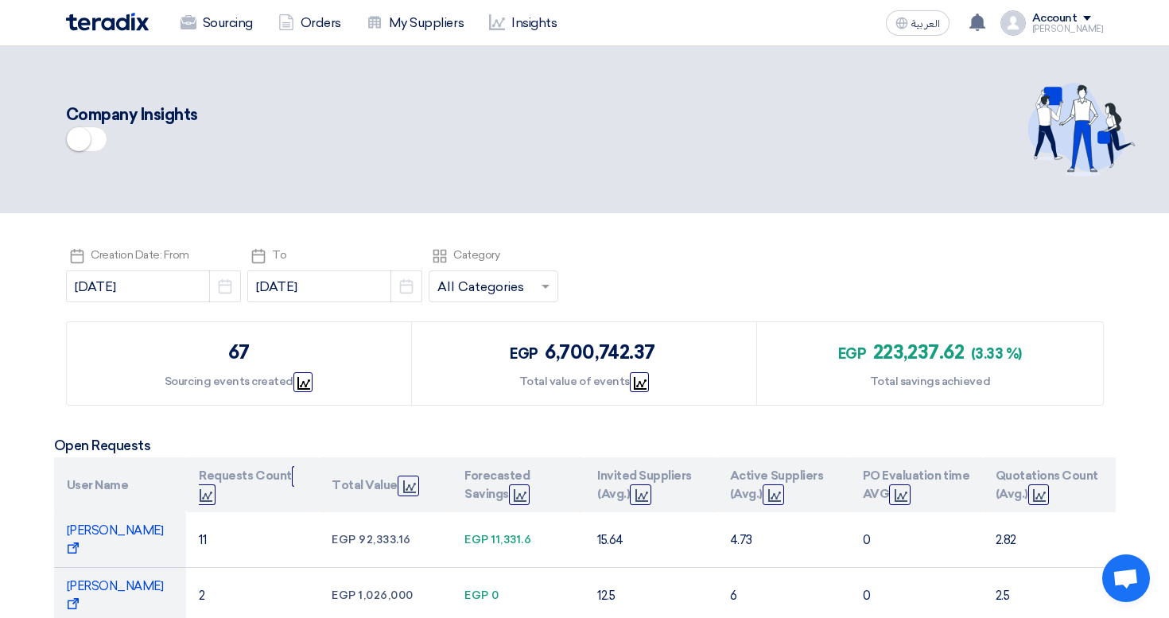
click at [227, 45] on nav "Sourcing Orders My Suppliers Insights العربية ع Congratulations! "Supply & Inst…" at bounding box center [584, 23] width 1169 height 46
click at [236, 30] on link "Sourcing" at bounding box center [217, 23] width 98 height 35
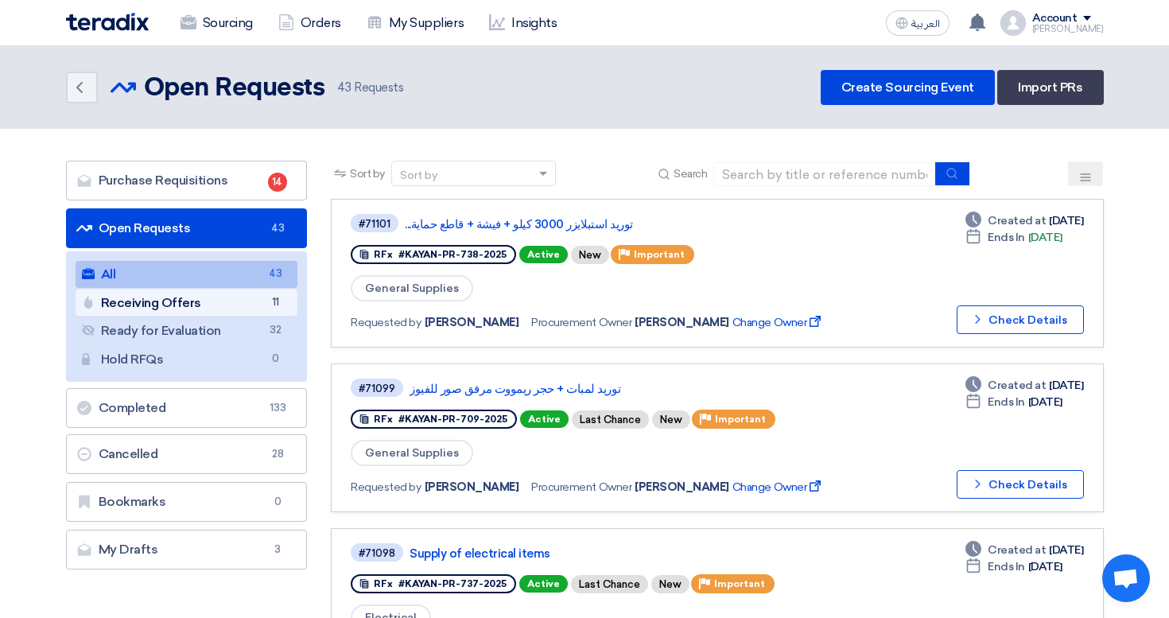
click at [245, 297] on link "Receiving Offers Receiving Offers 11" at bounding box center [187, 302] width 223 height 27
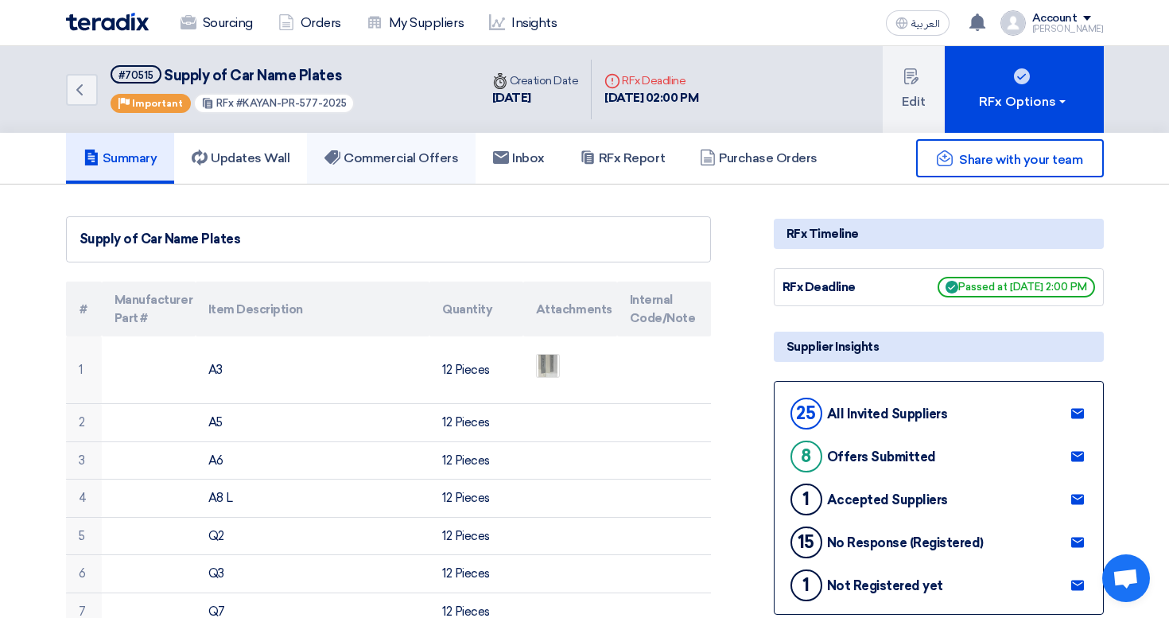
click at [406, 161] on h5 "Commercial Offers" at bounding box center [391, 158] width 134 height 16
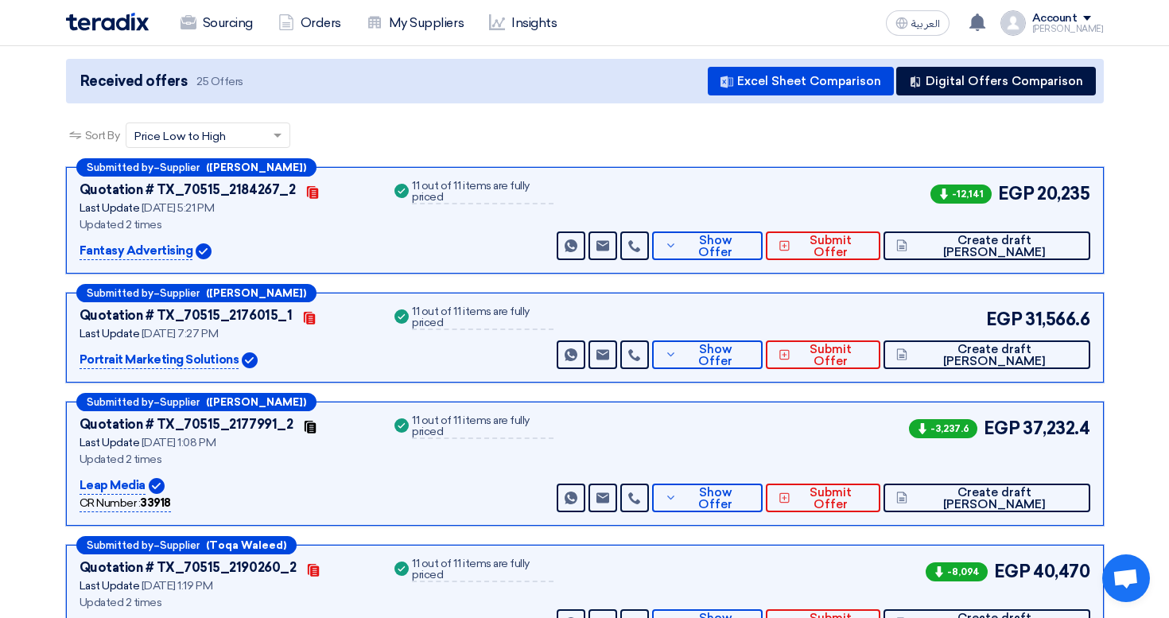
scroll to position [165, 0]
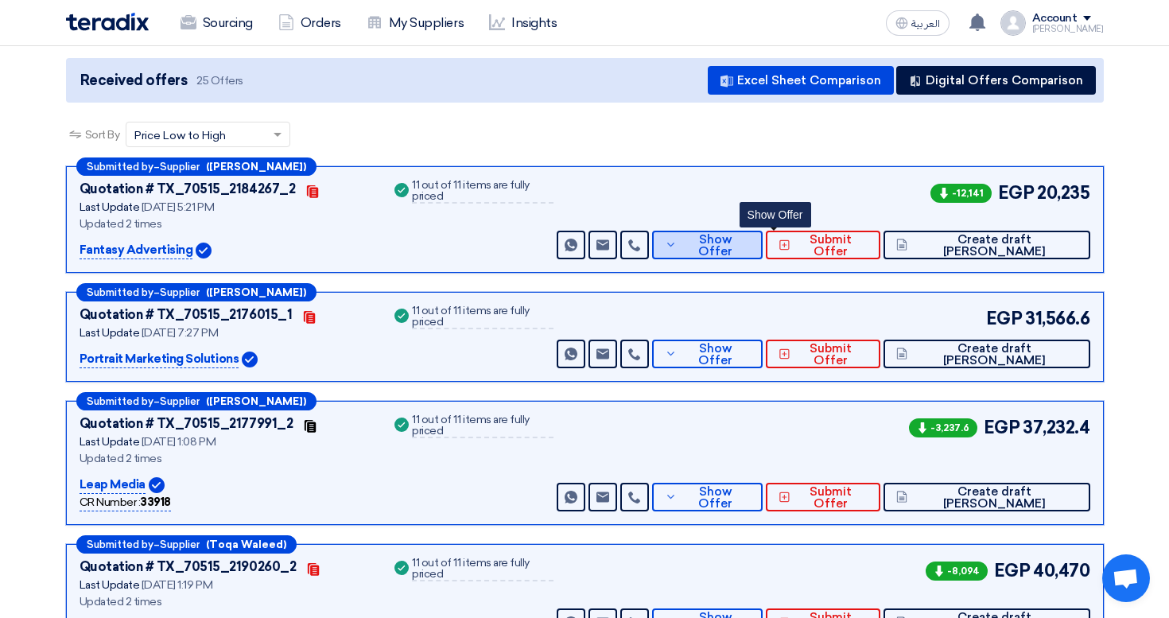
click at [749, 242] on span "Show Offer" at bounding box center [715, 246] width 68 height 24
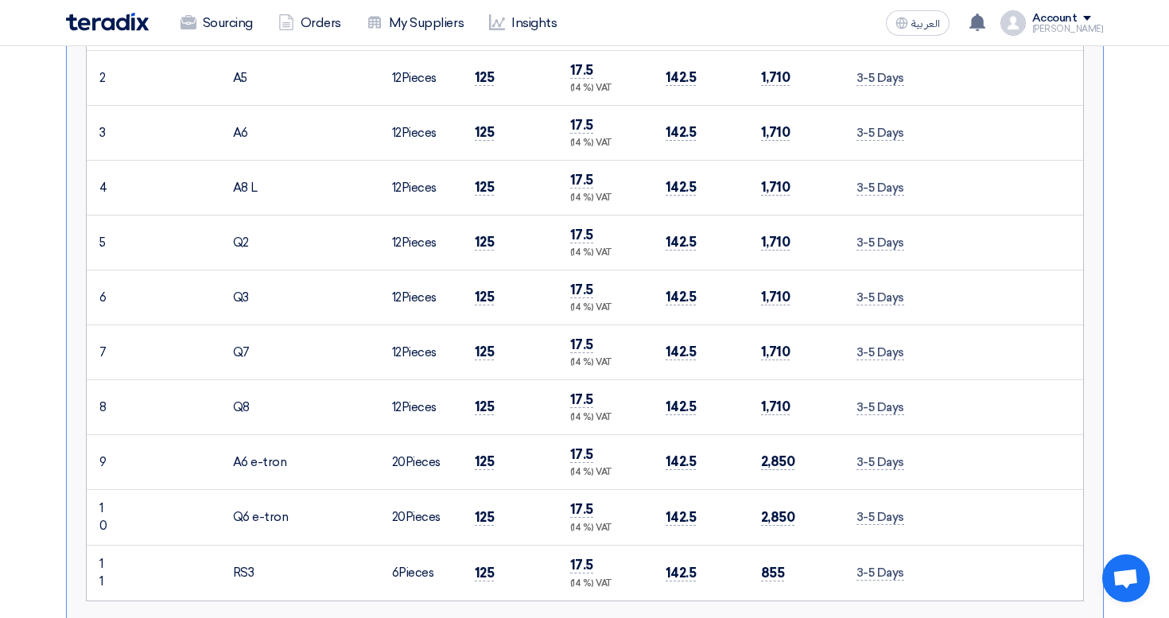
scroll to position [103, 0]
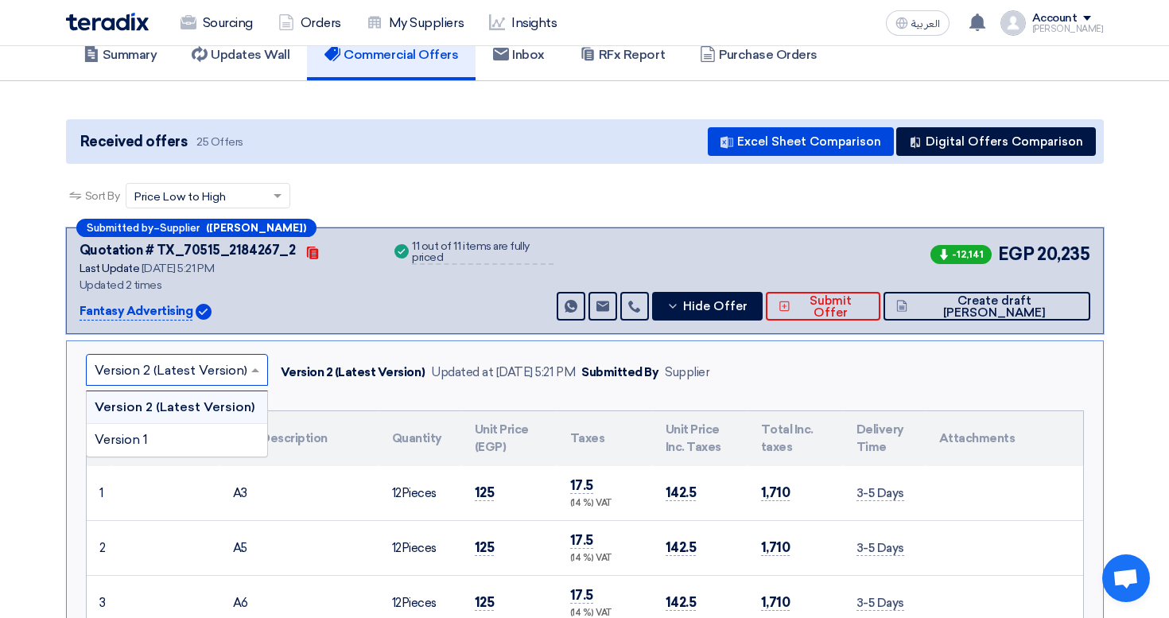
click at [227, 368] on input "text" at bounding box center [169, 372] width 149 height 26
click at [200, 429] on div "Version 1" at bounding box center [177, 440] width 180 height 32
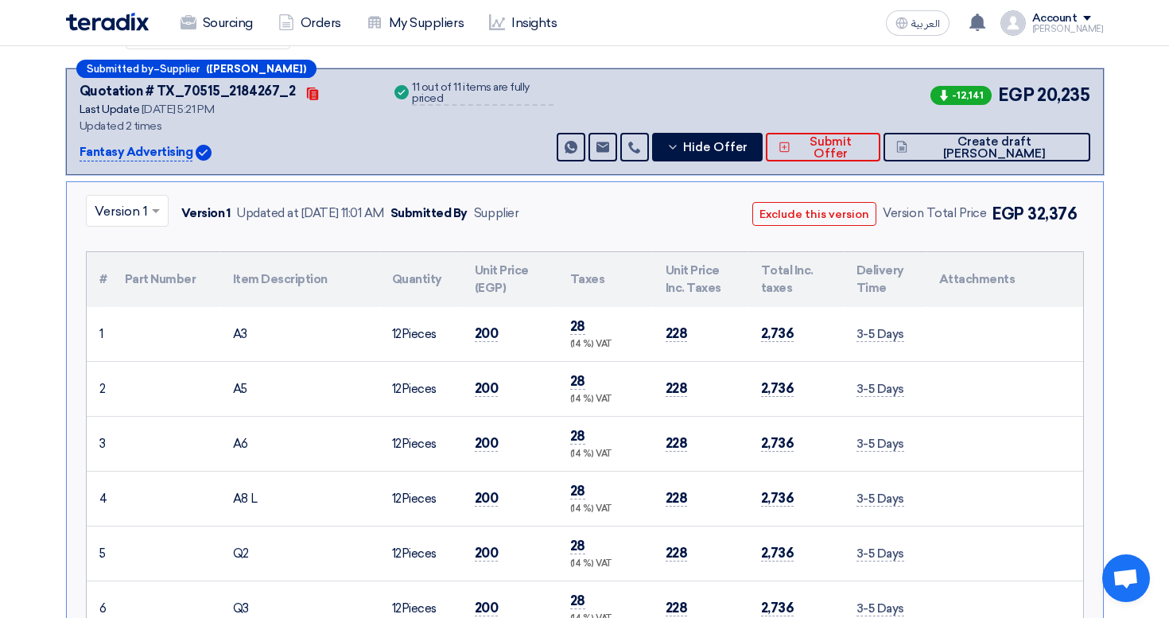
scroll to position [0, 0]
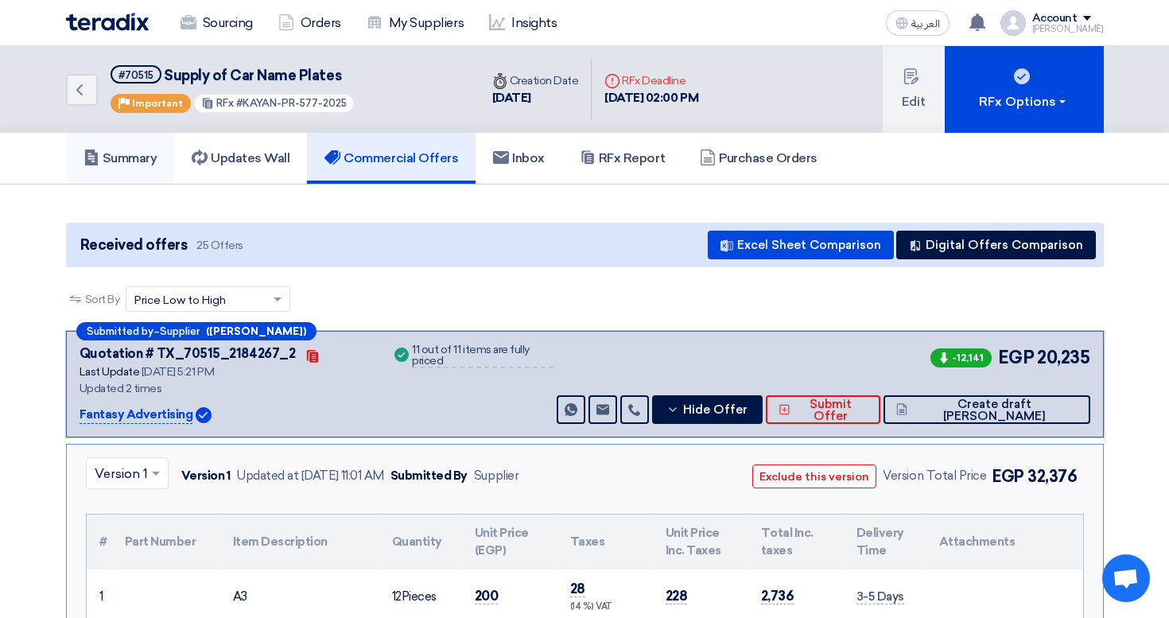
click at [155, 164] on h5 "Summary" at bounding box center [120, 158] width 74 height 16
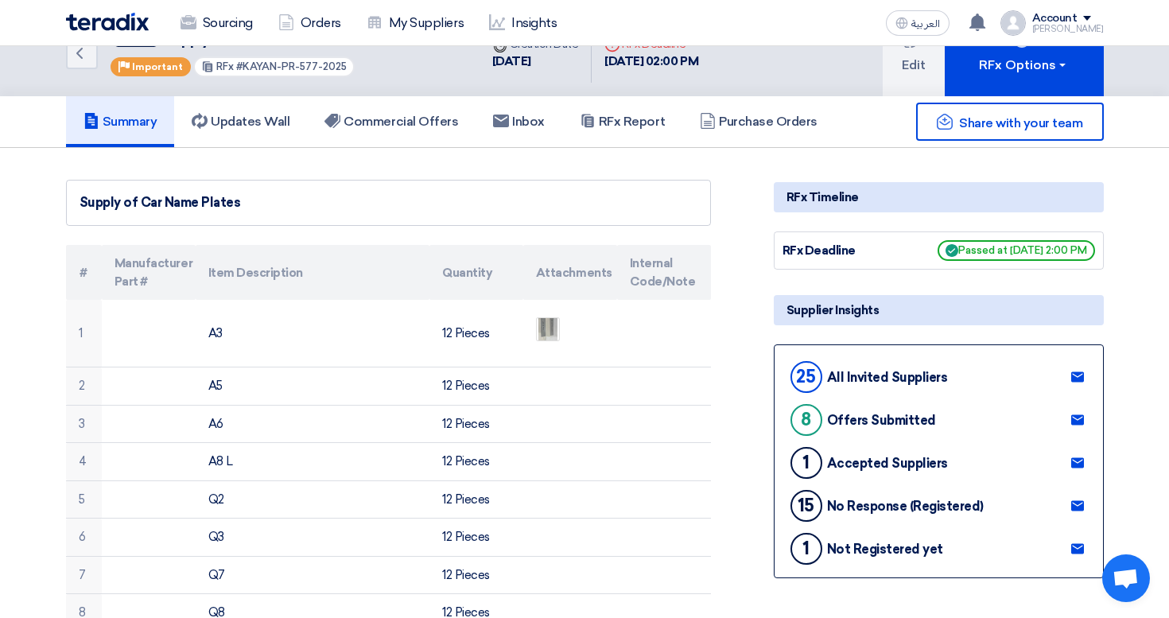
scroll to position [34, 0]
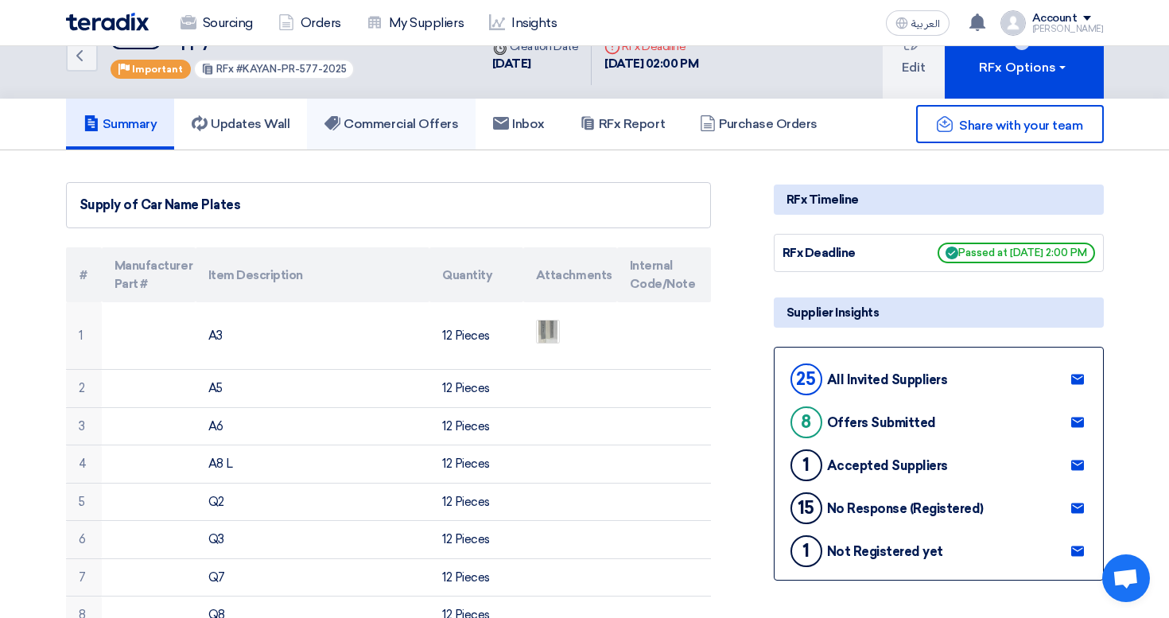
click at [414, 107] on link "Commercial Offers" at bounding box center [391, 124] width 169 height 51
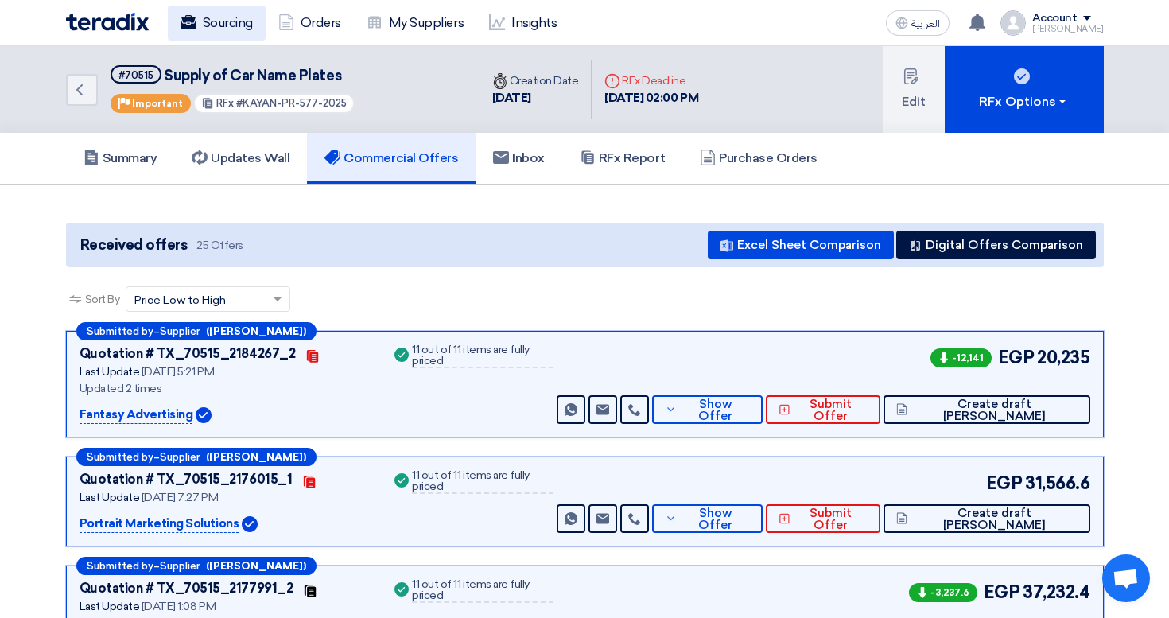
click at [229, 34] on link "Sourcing" at bounding box center [217, 23] width 98 height 35
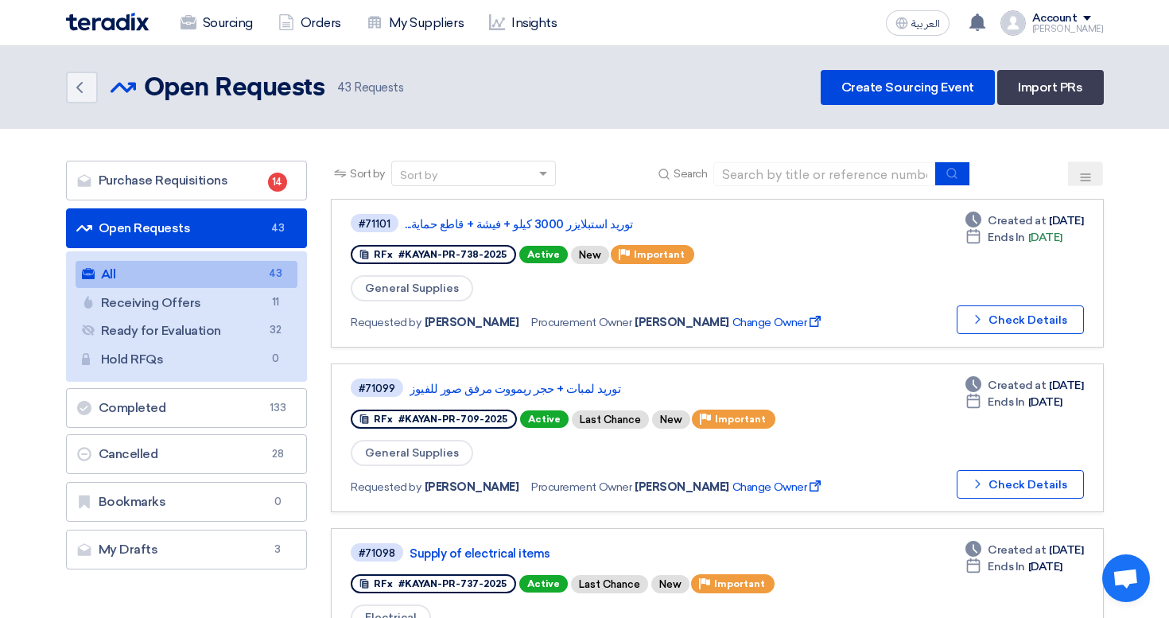
click at [113, 29] on img at bounding box center [107, 22] width 83 height 18
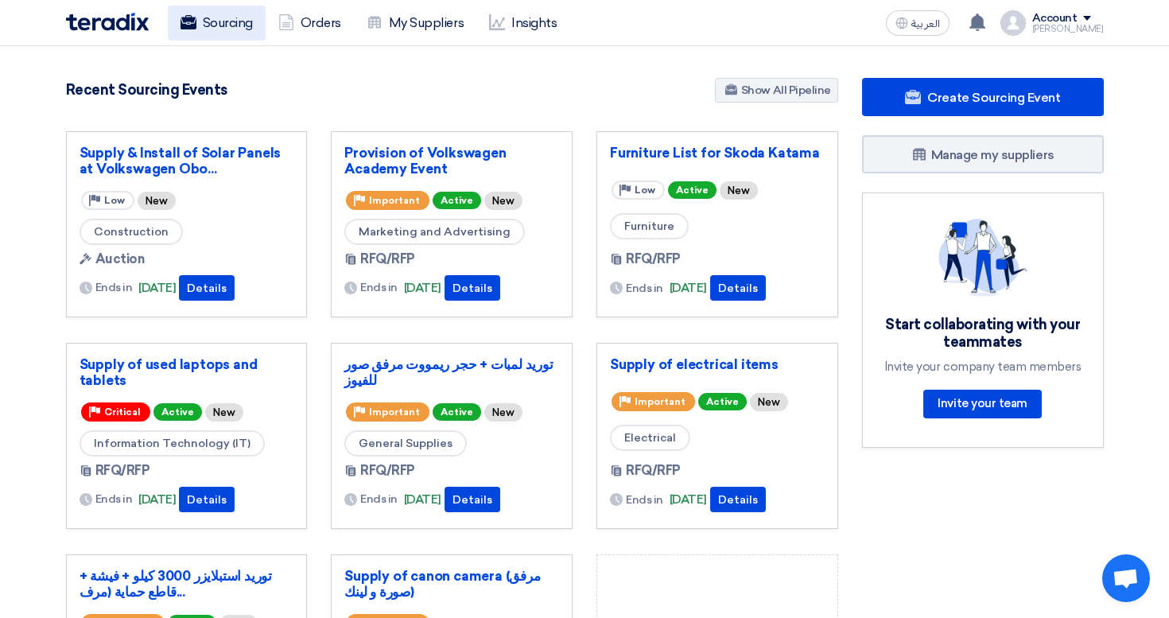
click at [221, 26] on link "Sourcing" at bounding box center [217, 23] width 98 height 35
